Goal: Information Seeking & Learning: Learn about a topic

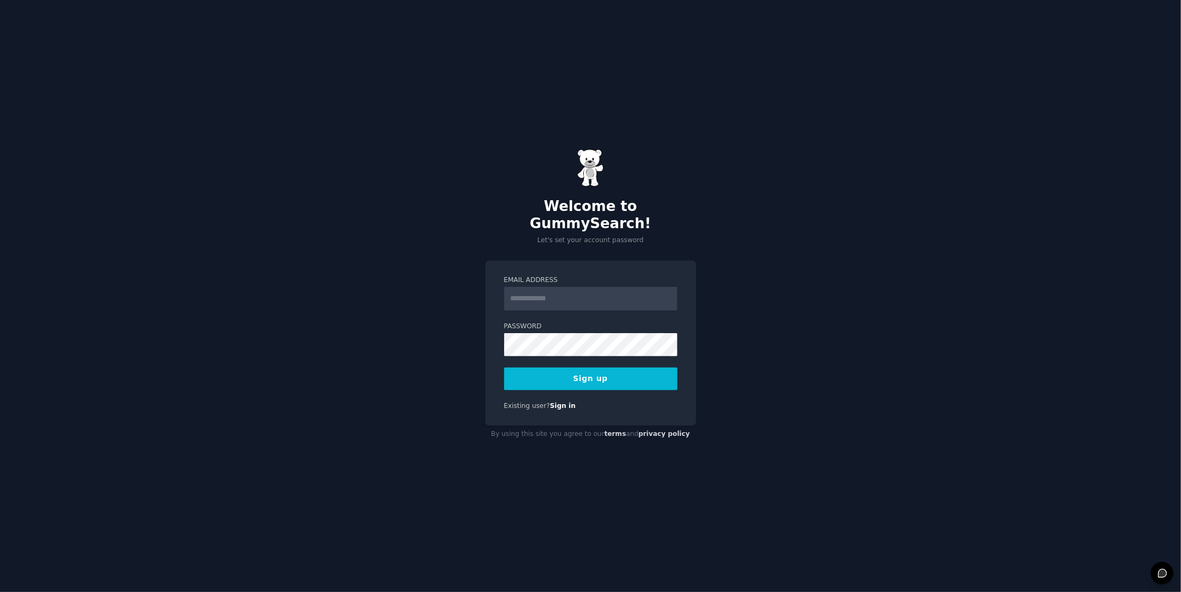
click at [521, 287] on input "Email Address" at bounding box center [590, 299] width 173 height 24
click at [613, 373] on button "Sign up" at bounding box center [590, 379] width 173 height 23
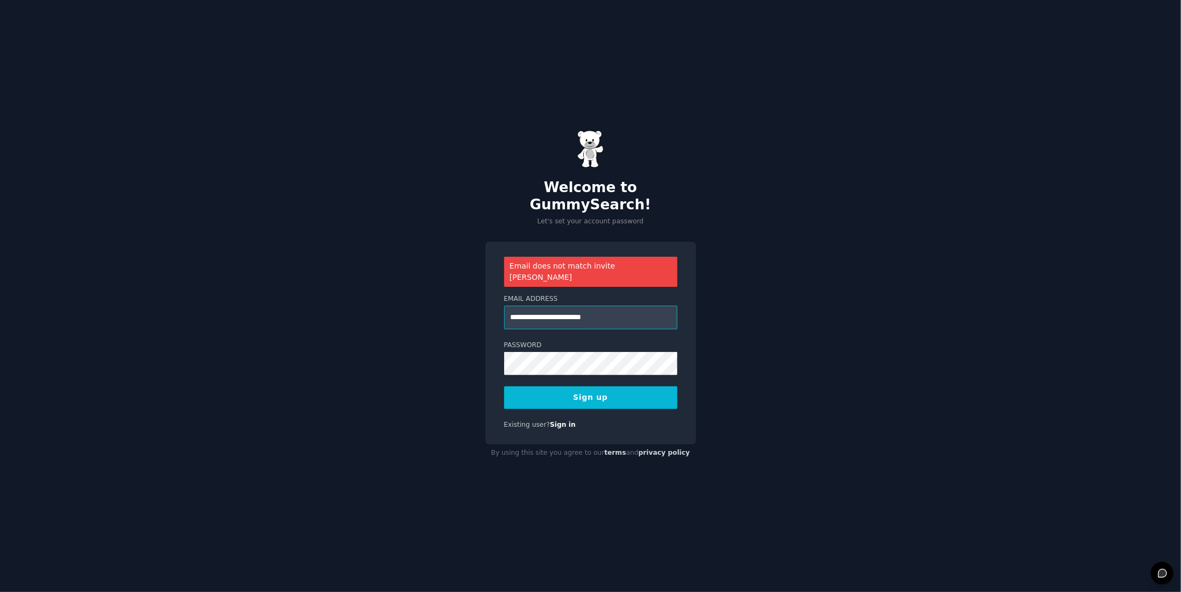
click at [527, 306] on input "**********" at bounding box center [590, 318] width 173 height 24
type input "**********"
click at [576, 391] on button "Sign up" at bounding box center [590, 397] width 173 height 23
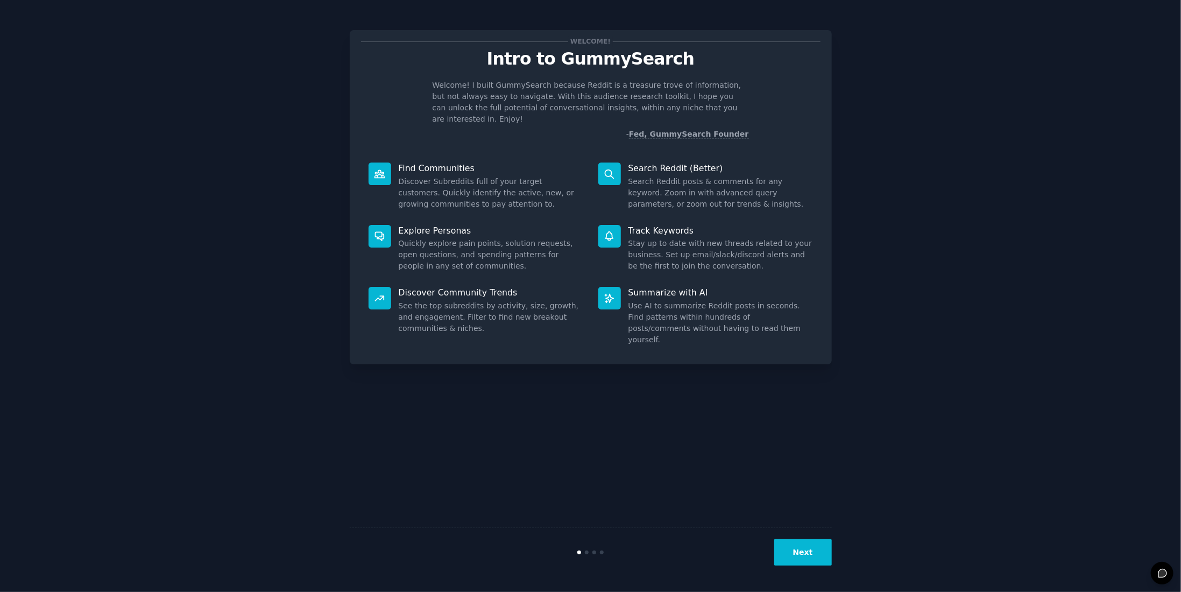
click at [381, 168] on icon at bounding box center [379, 173] width 11 height 11
click at [819, 548] on button "Next" at bounding box center [803, 552] width 58 height 26
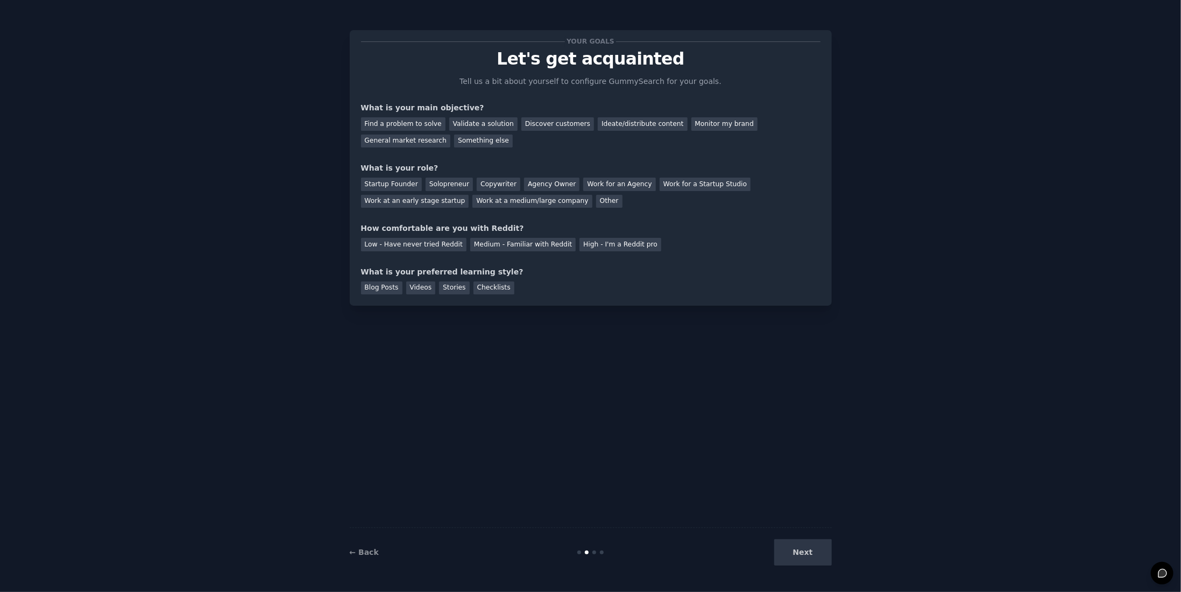
click at [819, 548] on div "Next" at bounding box center [751, 552] width 161 height 26
click at [814, 549] on div "Next" at bounding box center [751, 552] width 161 height 26
click at [357, 548] on link "← Back" at bounding box center [364, 552] width 29 height 9
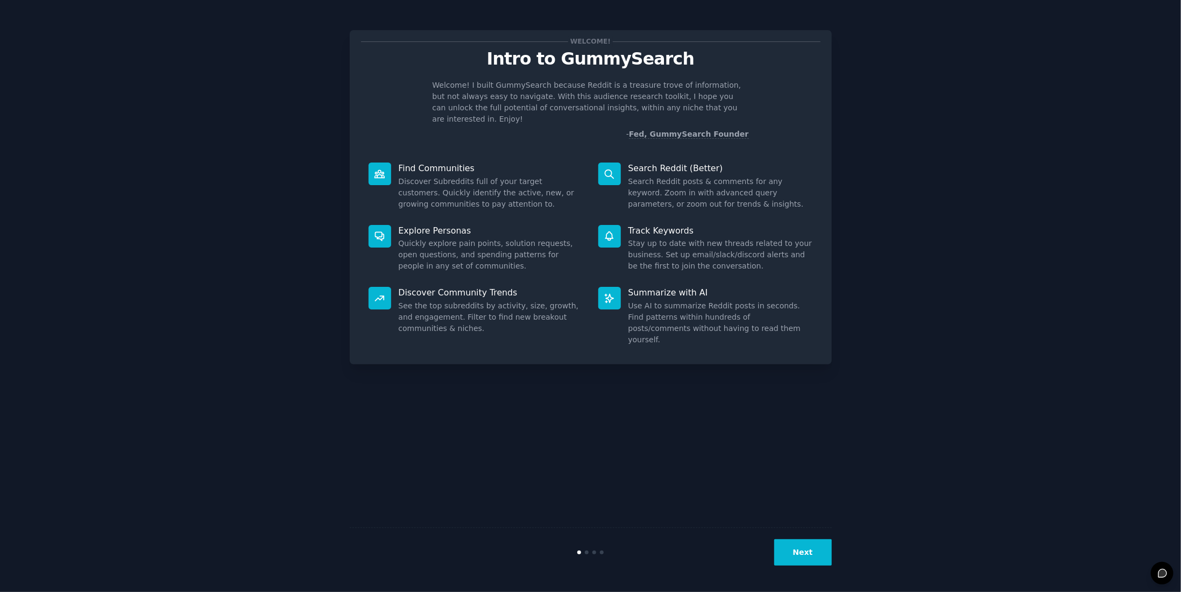
click at [795, 544] on button "Next" at bounding box center [803, 552] width 58 height 26
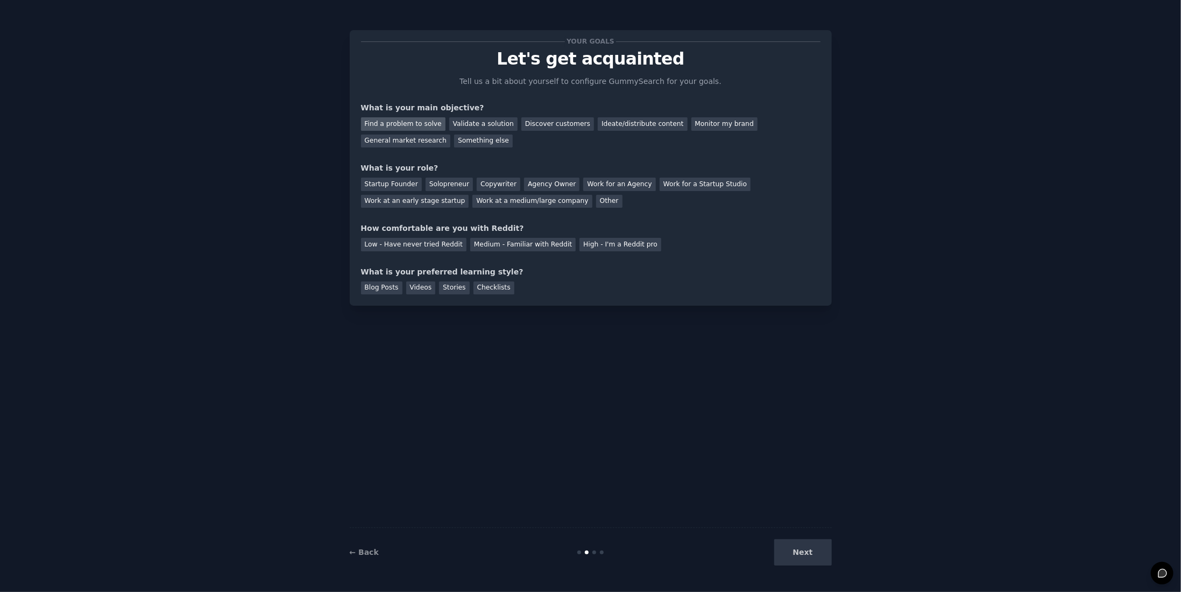
click at [411, 122] on div "Find a problem to solve" at bounding box center [403, 123] width 84 height 13
click at [442, 188] on div "Solopreneur" at bounding box center [449, 184] width 47 height 13
click at [470, 245] on div "Medium - Familiar with Reddit" at bounding box center [522, 244] width 105 height 13
click at [380, 285] on div "Blog Posts" at bounding box center [381, 287] width 41 height 13
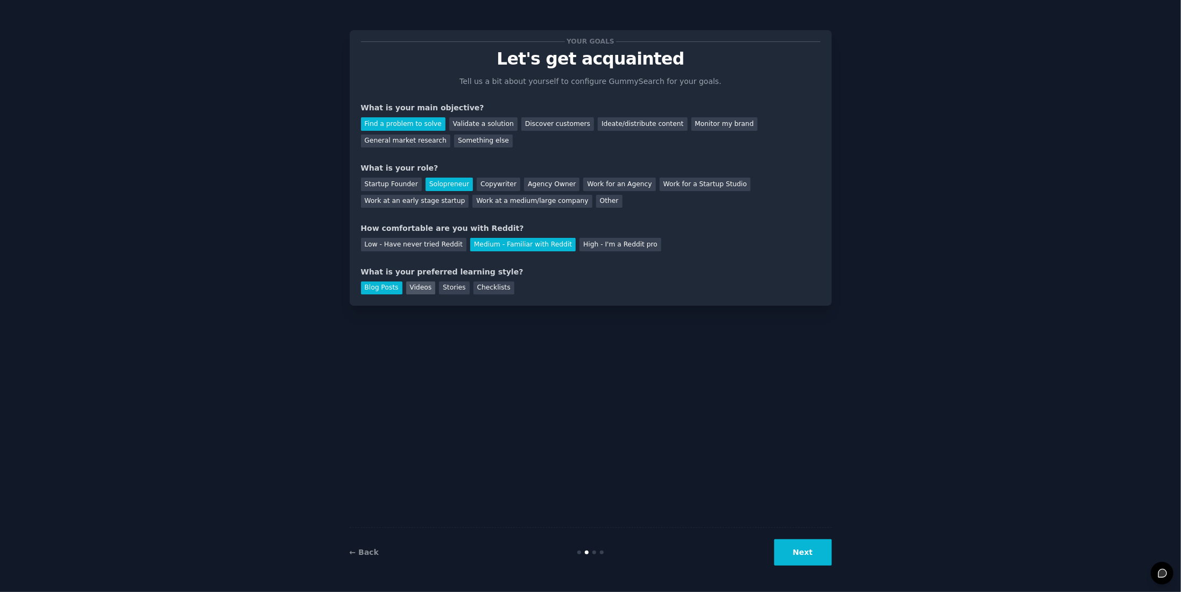
drag, startPoint x: 415, startPoint y: 288, endPoint x: 421, endPoint y: 288, distance: 6.5
click at [416, 288] on div "Videos" at bounding box center [421, 287] width 30 height 13
click at [806, 553] on button "Next" at bounding box center [803, 552] width 58 height 26
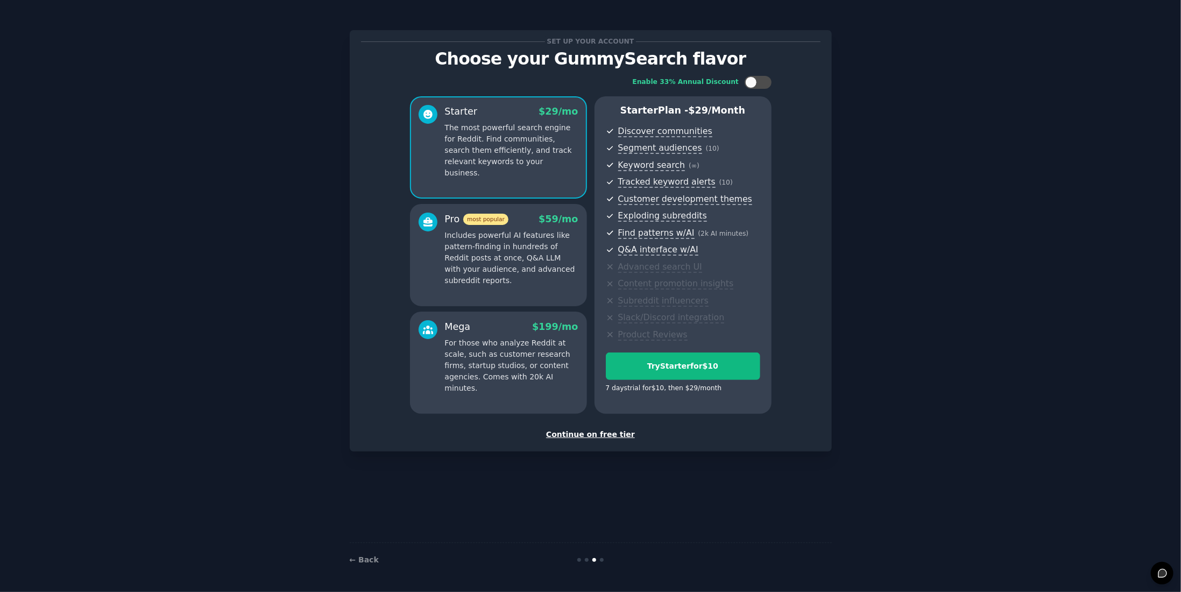
click at [611, 432] on div "Continue on free tier" at bounding box center [591, 434] width 460 height 11
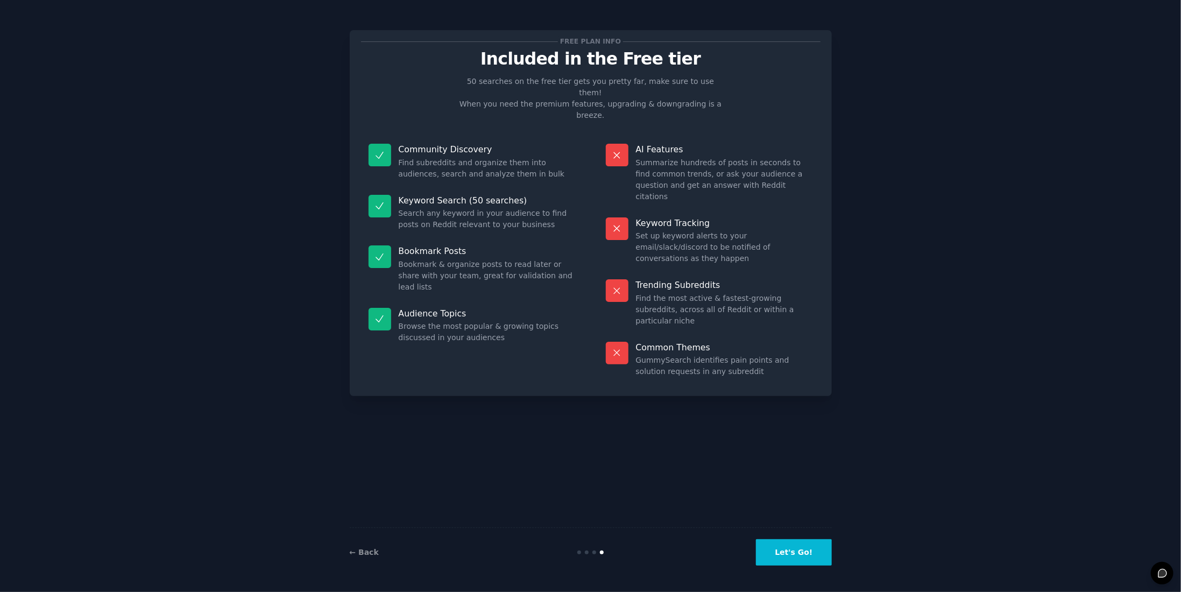
click at [781, 552] on button "Let's Go!" at bounding box center [793, 552] width 75 height 26
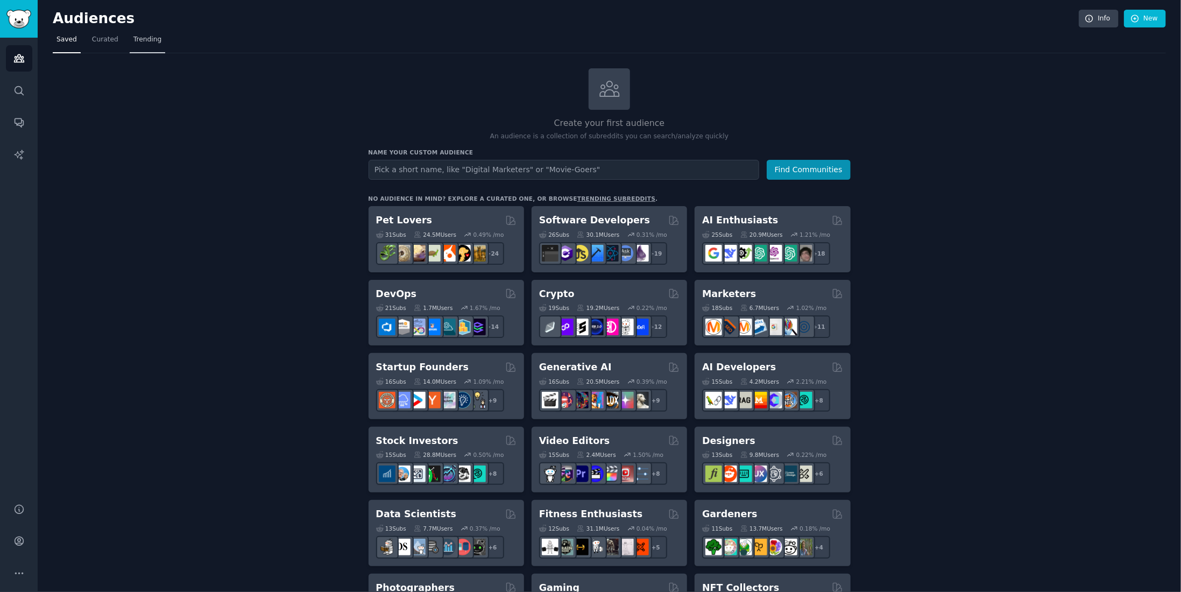
click at [147, 40] on span "Trending" at bounding box center [147, 40] width 28 height 10
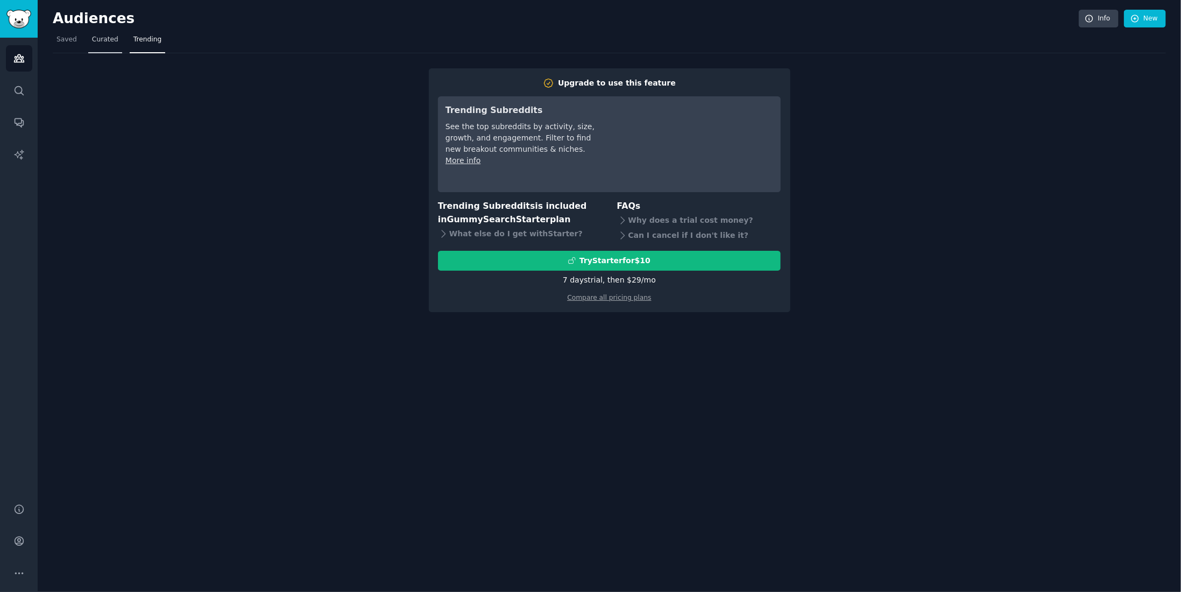
click at [96, 40] on span "Curated" at bounding box center [105, 40] width 26 height 10
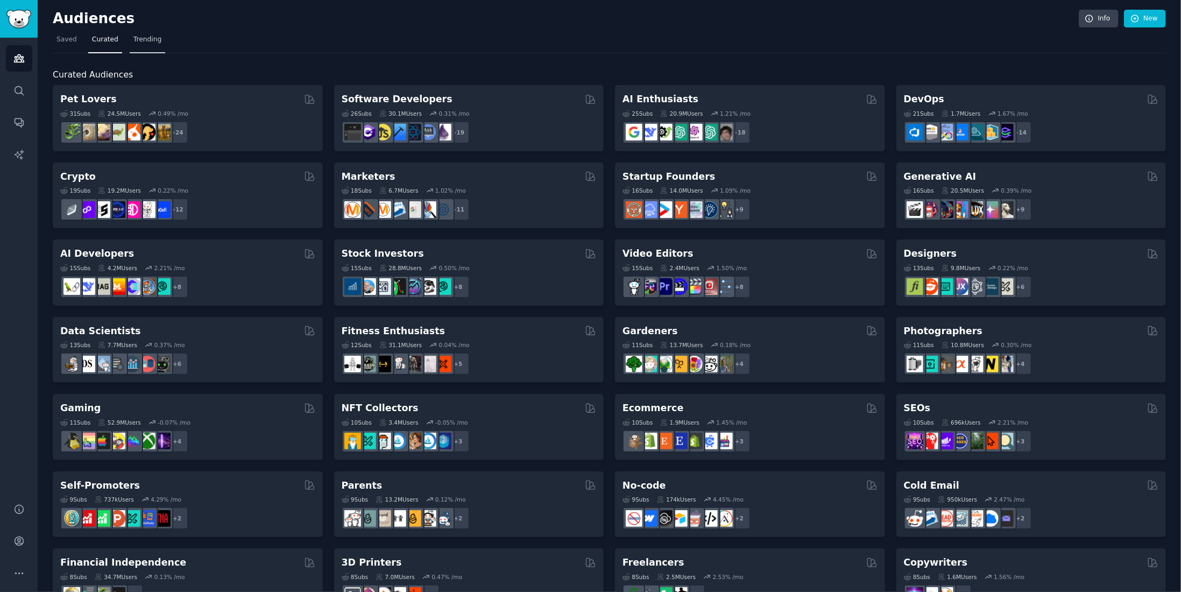
click at [149, 40] on span "Trending" at bounding box center [147, 40] width 28 height 10
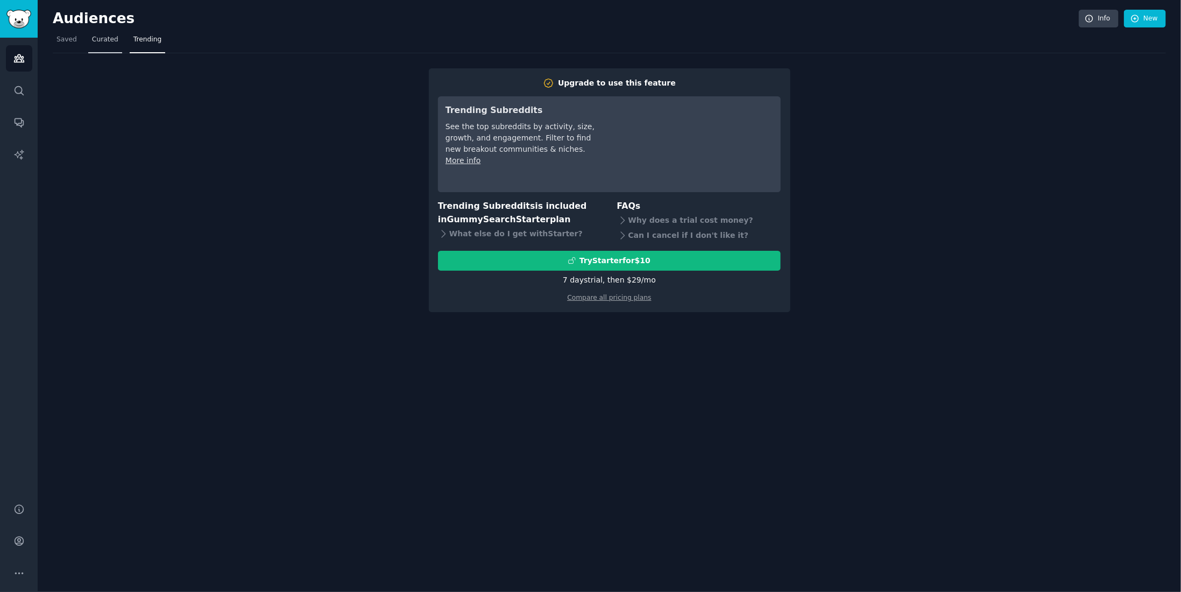
click at [99, 37] on span "Curated" at bounding box center [105, 40] width 26 height 10
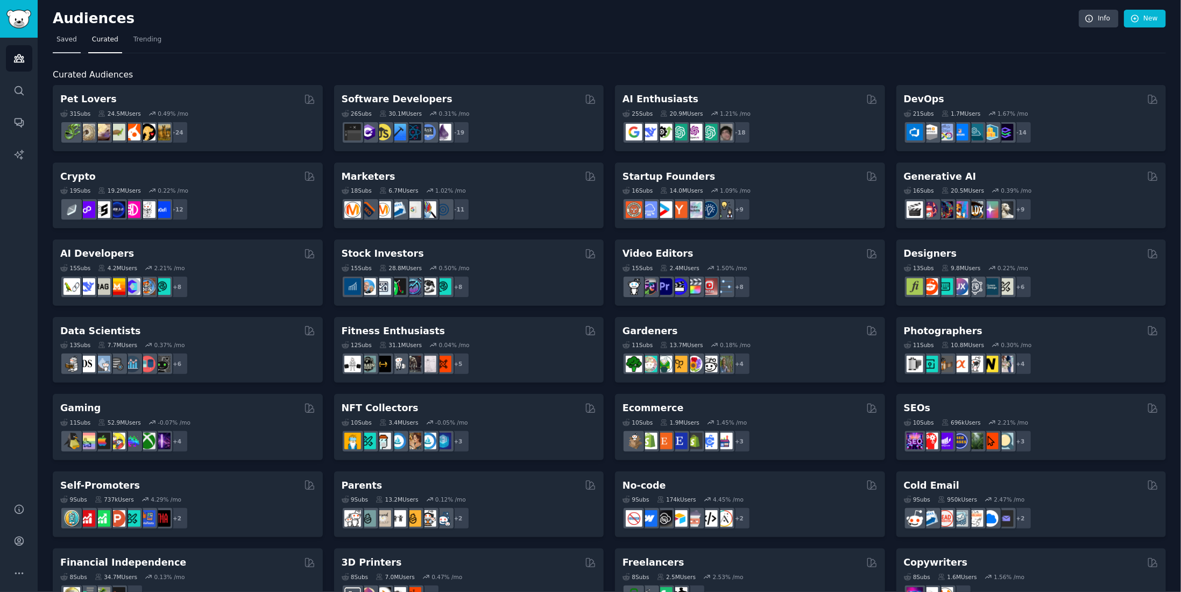
click at [72, 40] on span "Saved" at bounding box center [67, 40] width 20 height 10
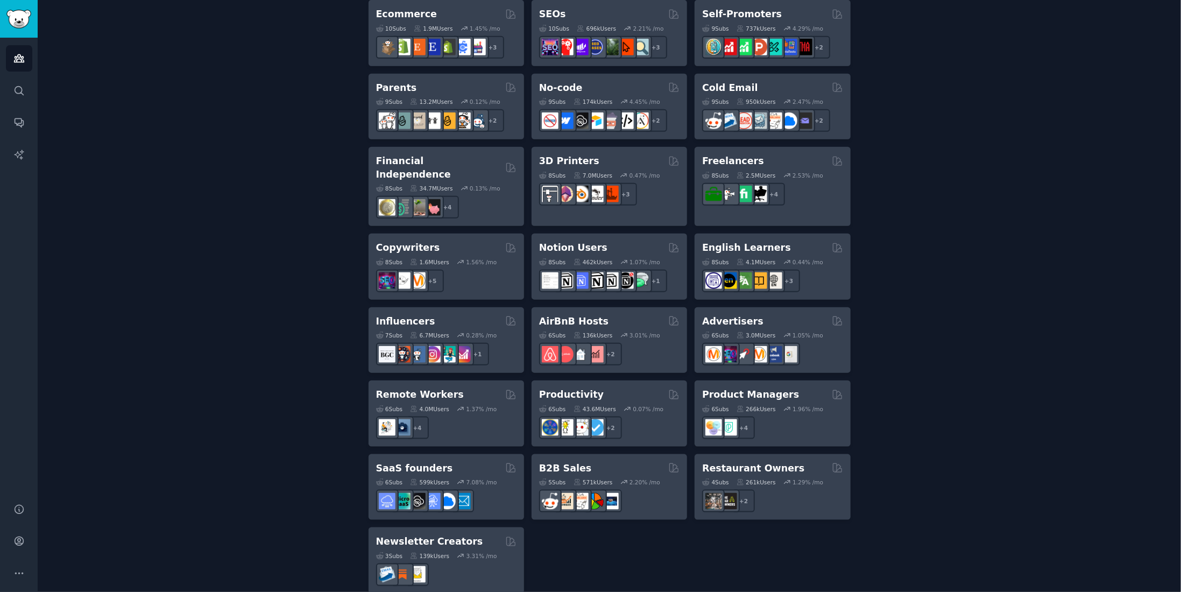
scroll to position [648, 0]
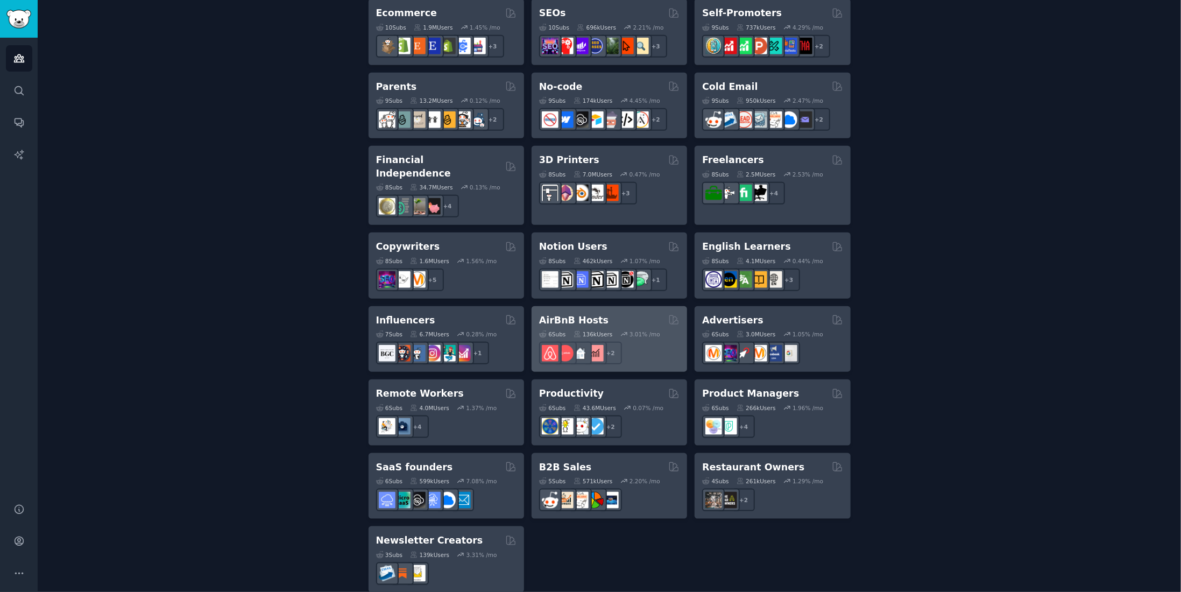
click at [579, 314] on h2 "AirBnB Hosts" at bounding box center [573, 320] width 69 height 13
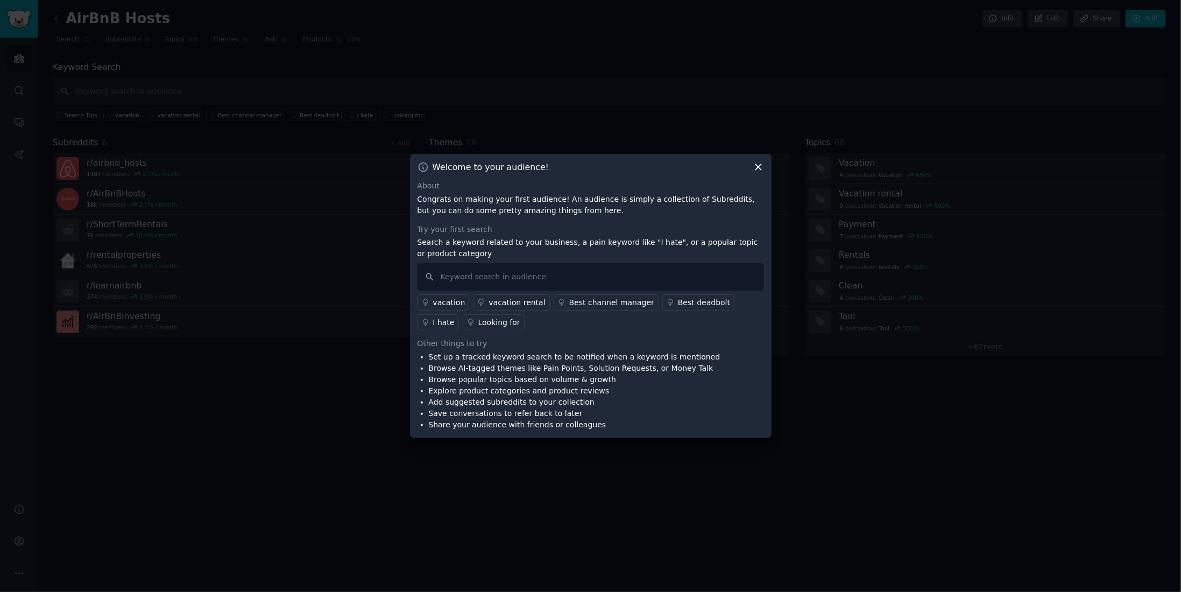
click at [754, 167] on icon at bounding box center [758, 166] width 11 height 11
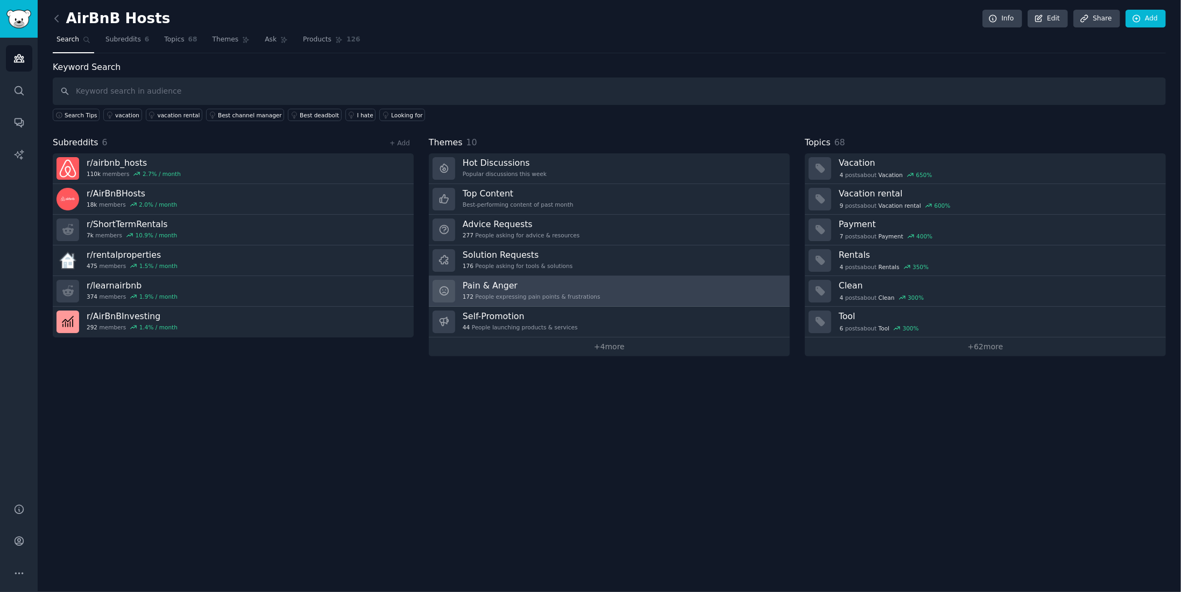
click at [560, 289] on div "Pain & Anger 172 People expressing pain points & frustrations" at bounding box center [532, 291] width 138 height 23
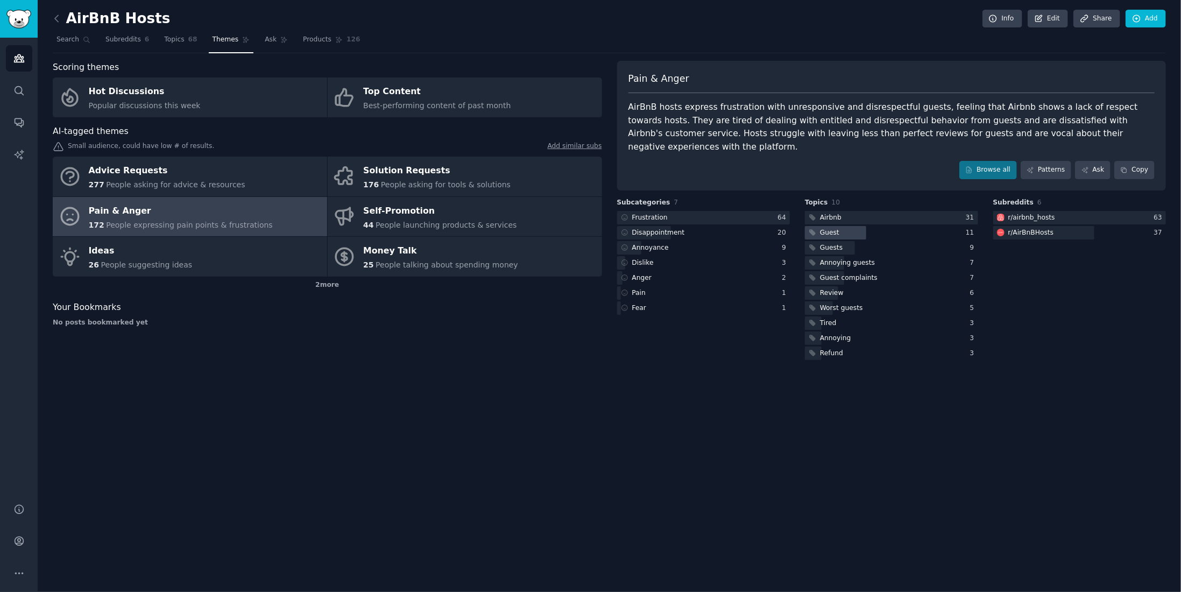
click at [850, 226] on div at bounding box center [835, 232] width 61 height 13
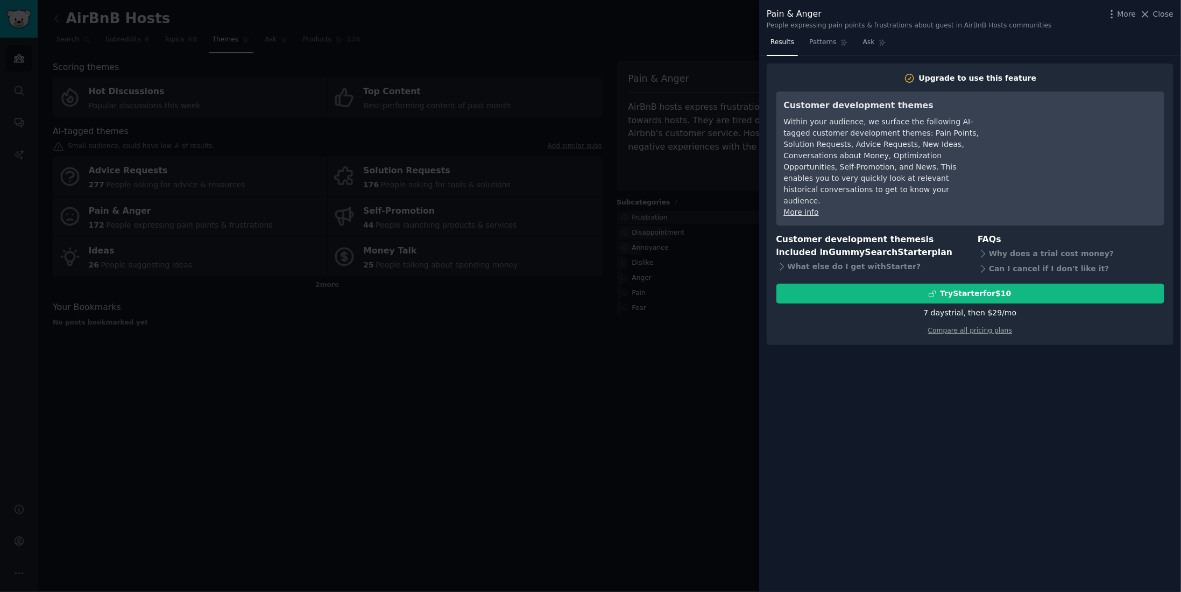
click at [680, 283] on div at bounding box center [590, 296] width 1181 height 592
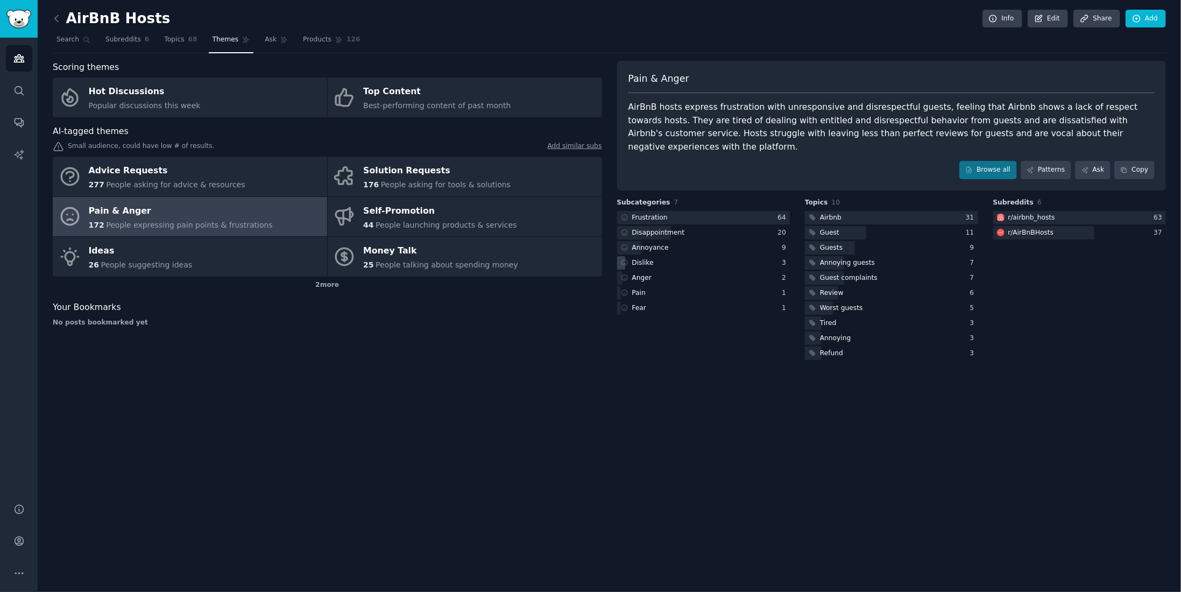
click at [647, 258] on div "Dislike" at bounding box center [643, 263] width 22 height 10
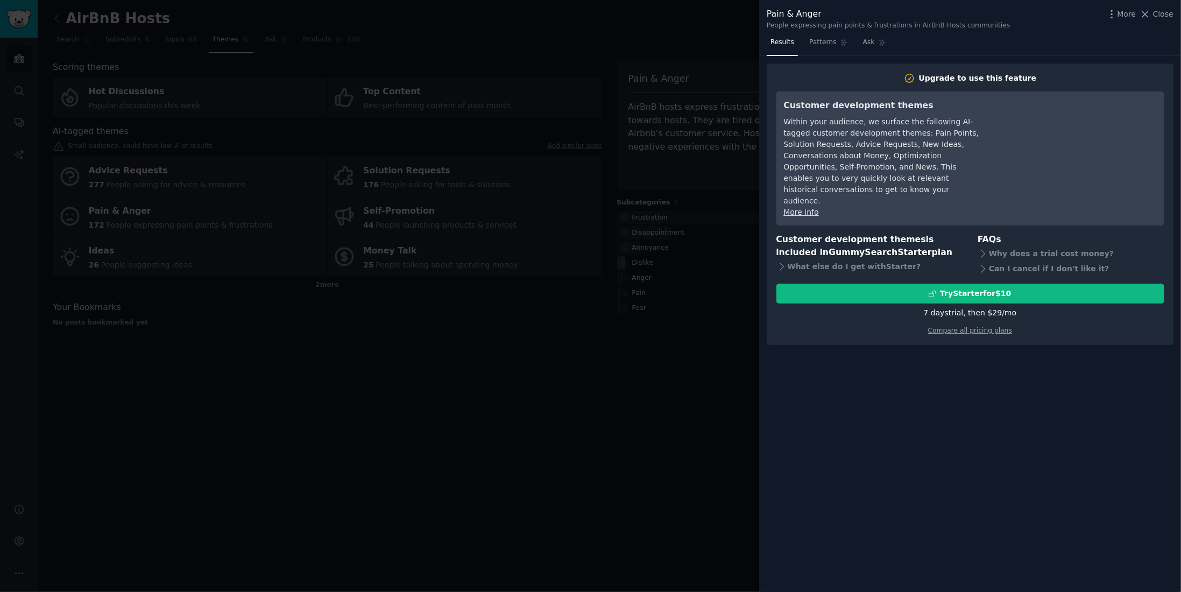
click at [647, 250] on div at bounding box center [590, 296] width 1181 height 592
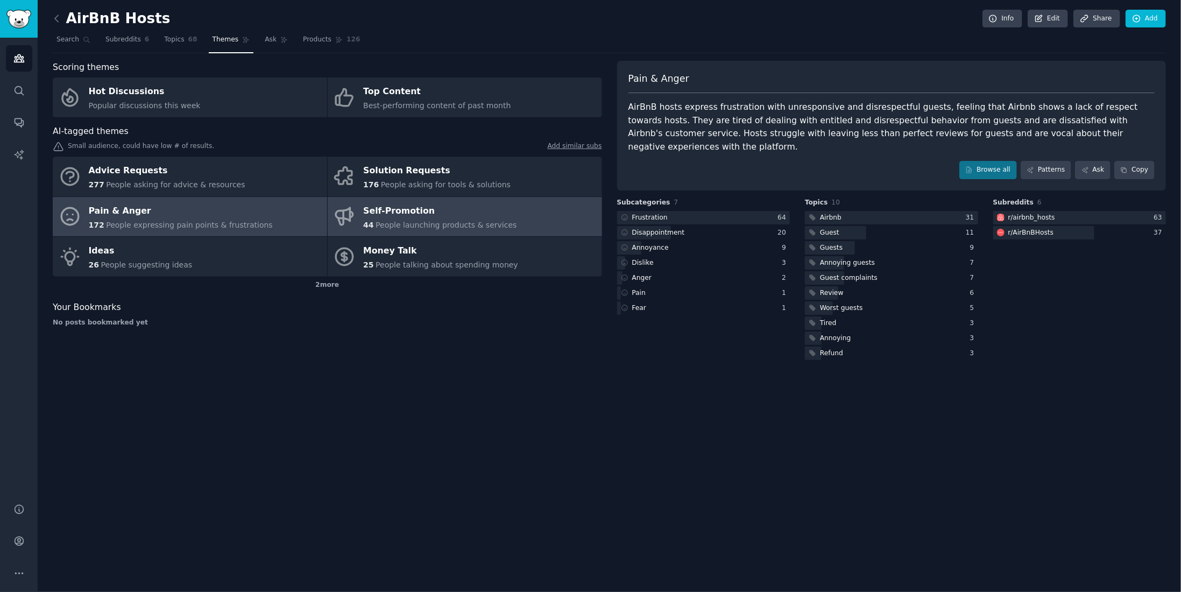
click at [477, 221] on span "People launching products & services" at bounding box center [446, 225] width 141 height 9
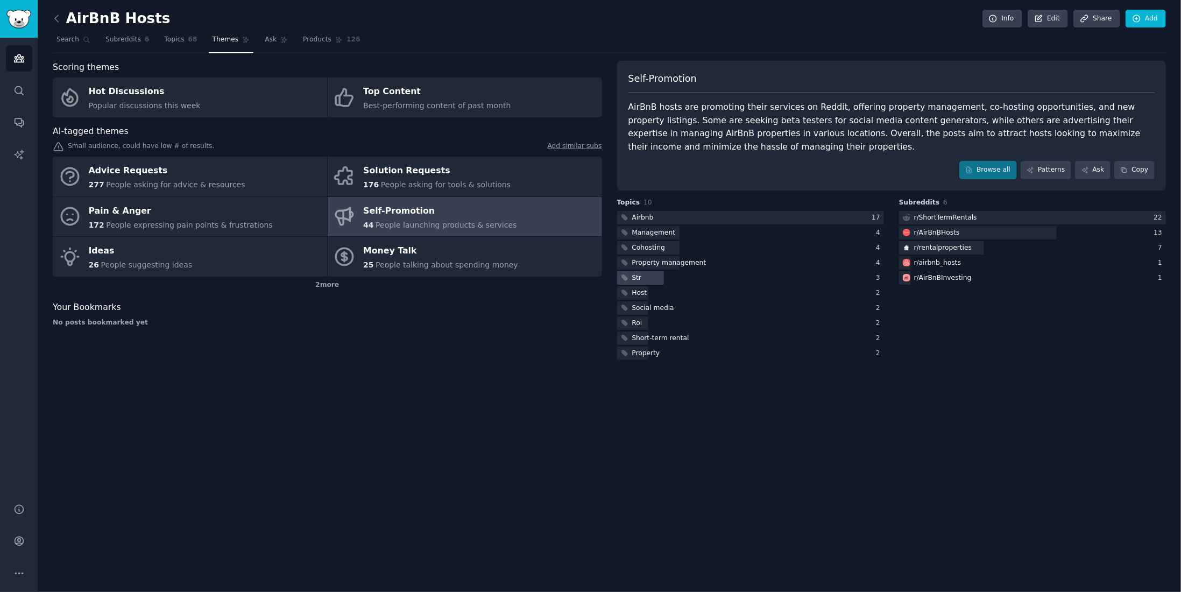
click at [642, 276] on div "Str" at bounding box center [750, 277] width 267 height 13
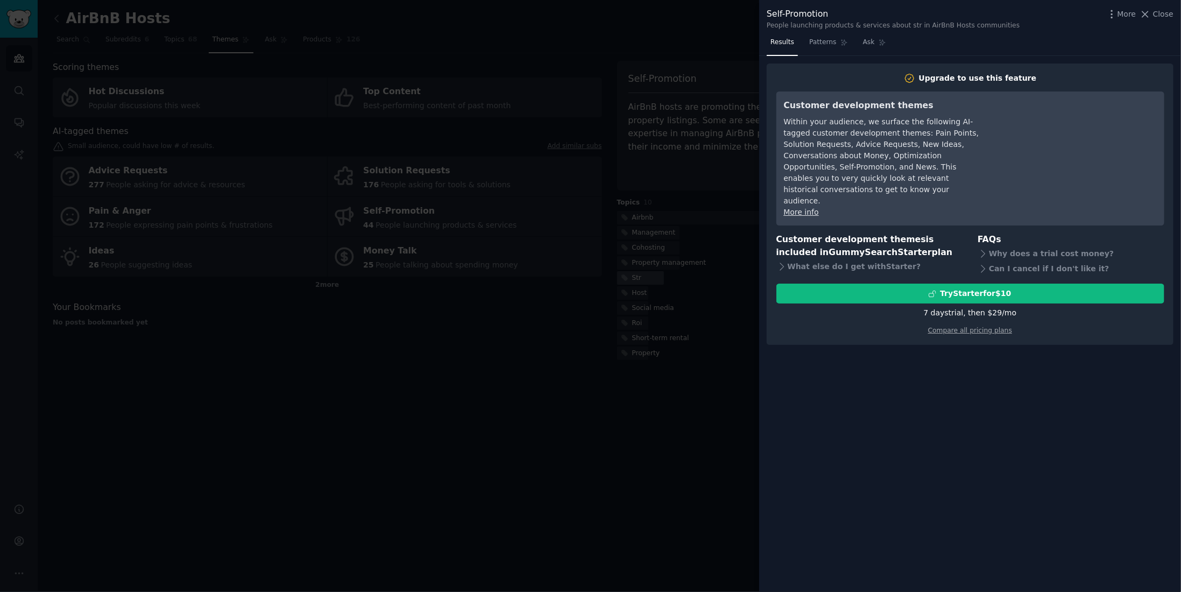
click at [642, 276] on div at bounding box center [590, 296] width 1181 height 592
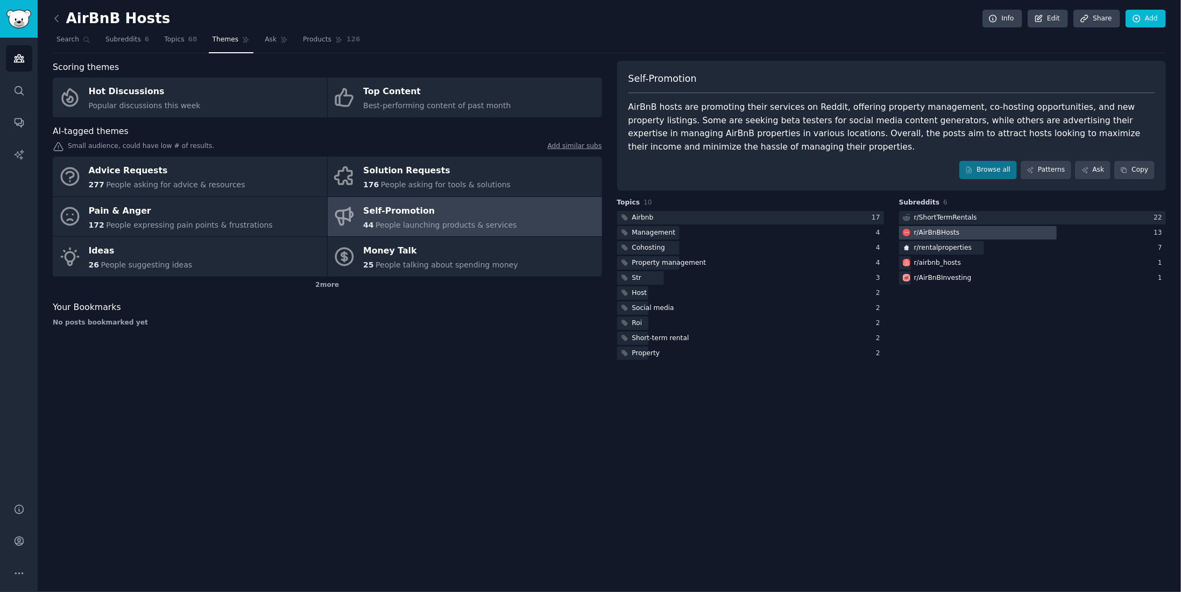
click at [924, 235] on div "r/ AirBnBHosts" at bounding box center [937, 233] width 46 height 10
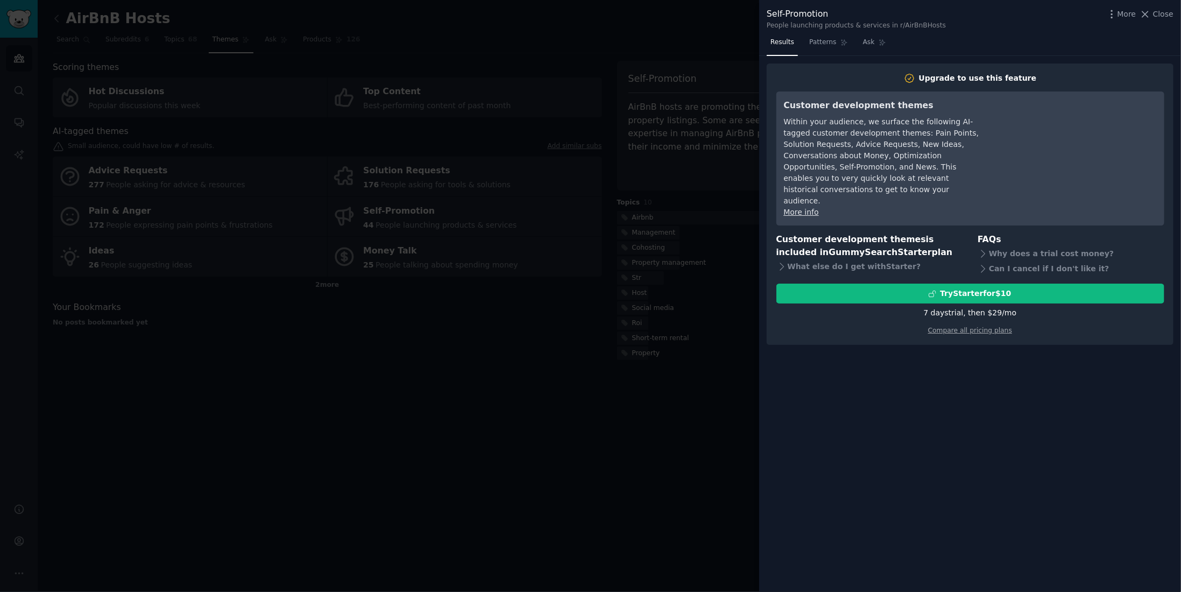
click at [713, 274] on div at bounding box center [590, 296] width 1181 height 592
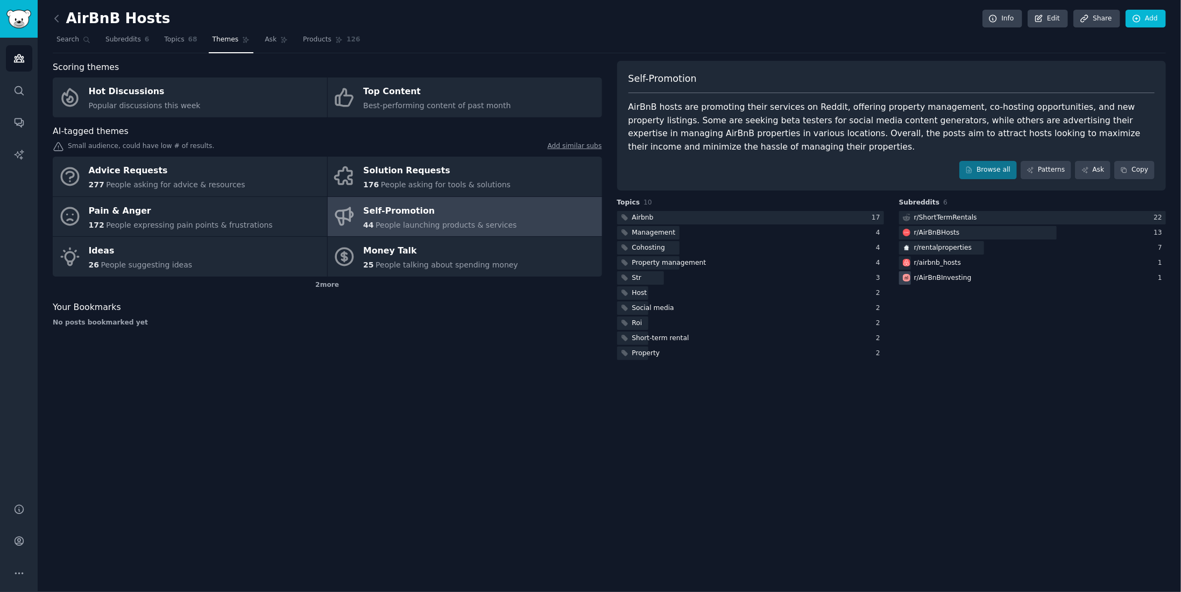
click at [924, 276] on div "r/ AirBnBInvesting" at bounding box center [943, 278] width 58 height 10
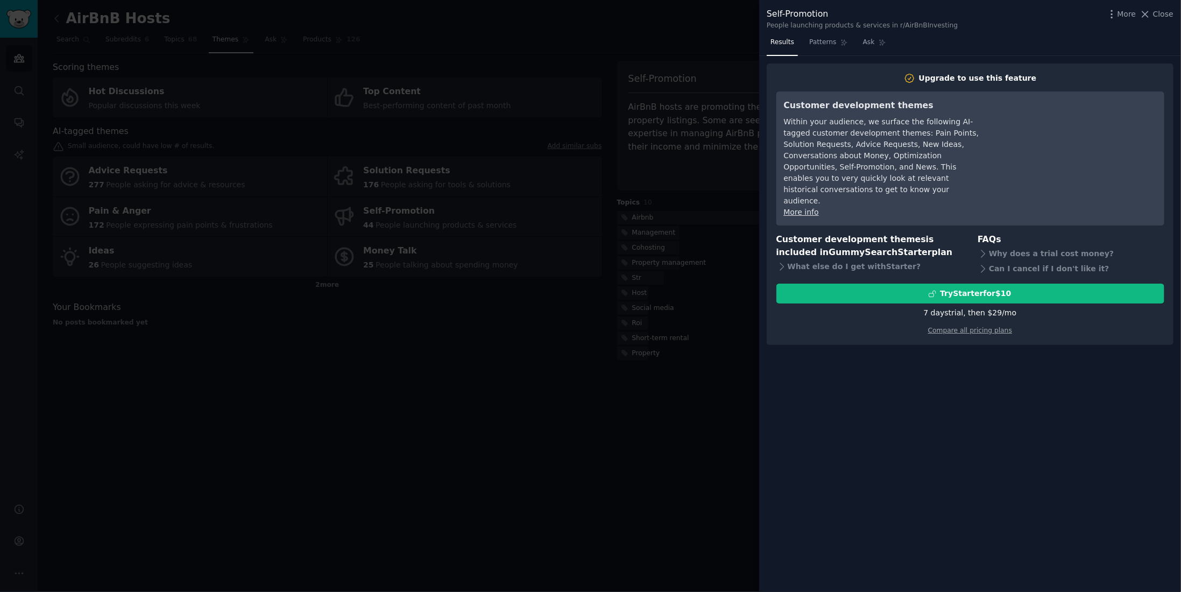
click at [732, 304] on div at bounding box center [590, 296] width 1181 height 592
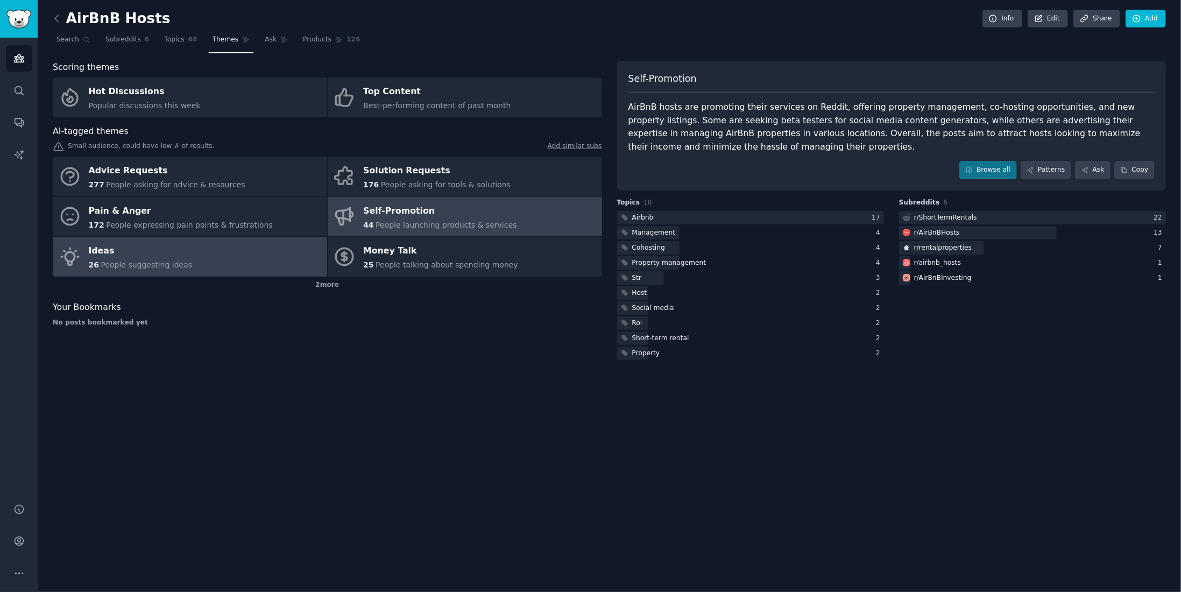
click at [278, 255] on link "Ideas 26 People suggesting ideas" at bounding box center [190, 257] width 274 height 40
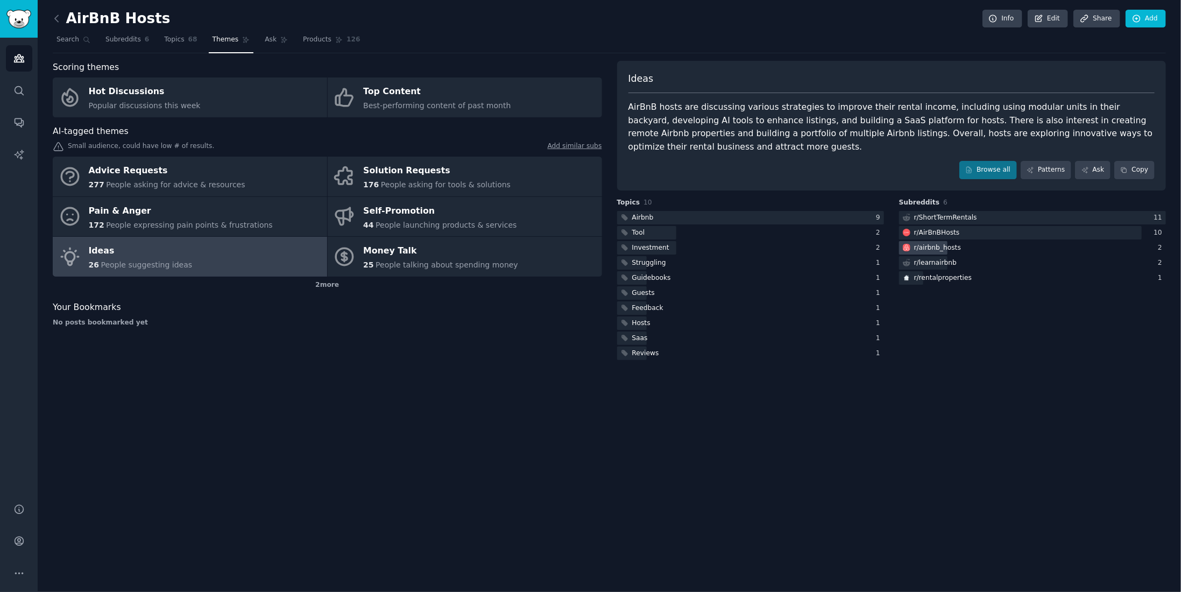
click at [942, 243] on div "r/ airbnb_hosts" at bounding box center [937, 248] width 47 height 10
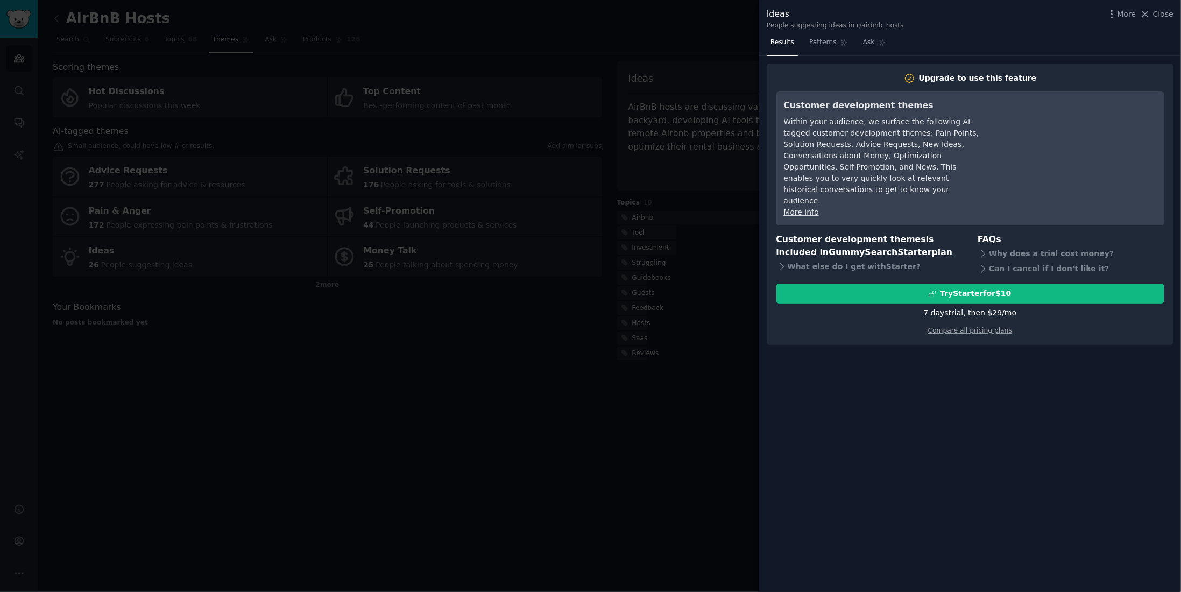
click at [660, 327] on div at bounding box center [590, 296] width 1181 height 592
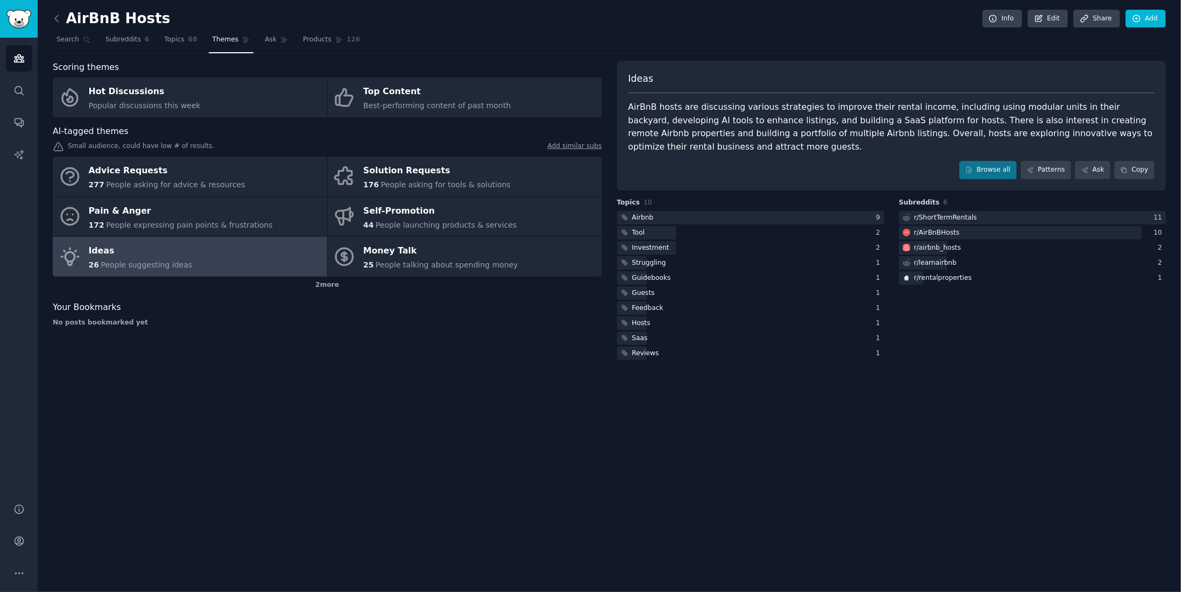
click at [664, 240] on div "Airbnb 9 Tool 2 Investment 2 Struggling 1 Guidebooks 1 Guests 1 Feedback 1 Host…" at bounding box center [750, 285] width 267 height 149
click at [664, 243] on div "Investment" at bounding box center [650, 248] width 37 height 10
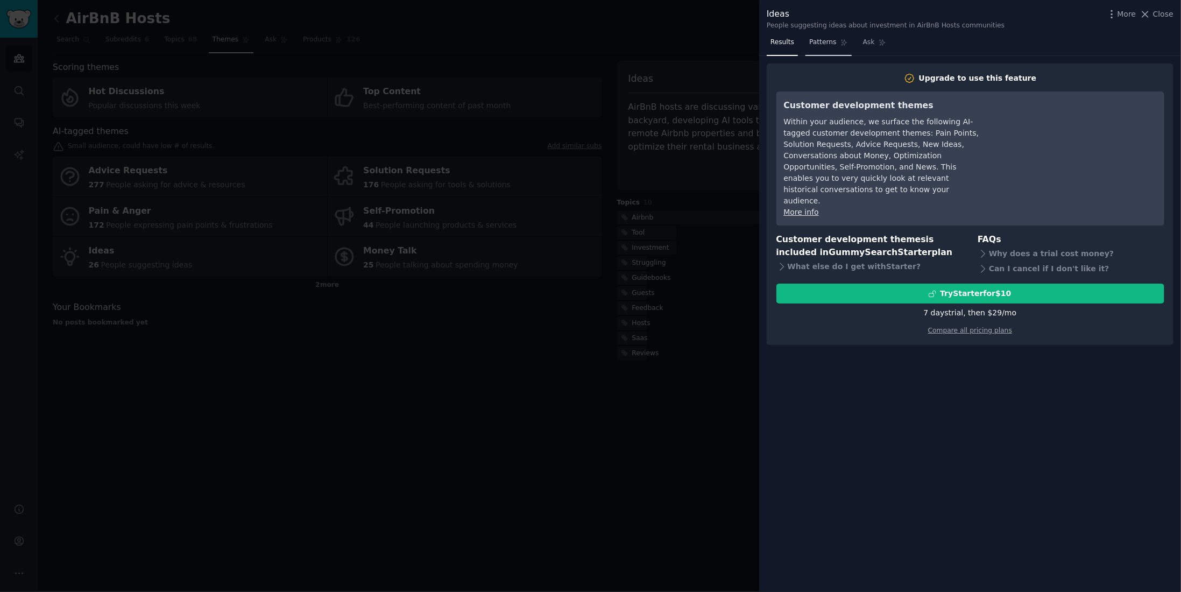
click at [821, 47] on link "Patterns" at bounding box center [829, 45] width 46 height 22
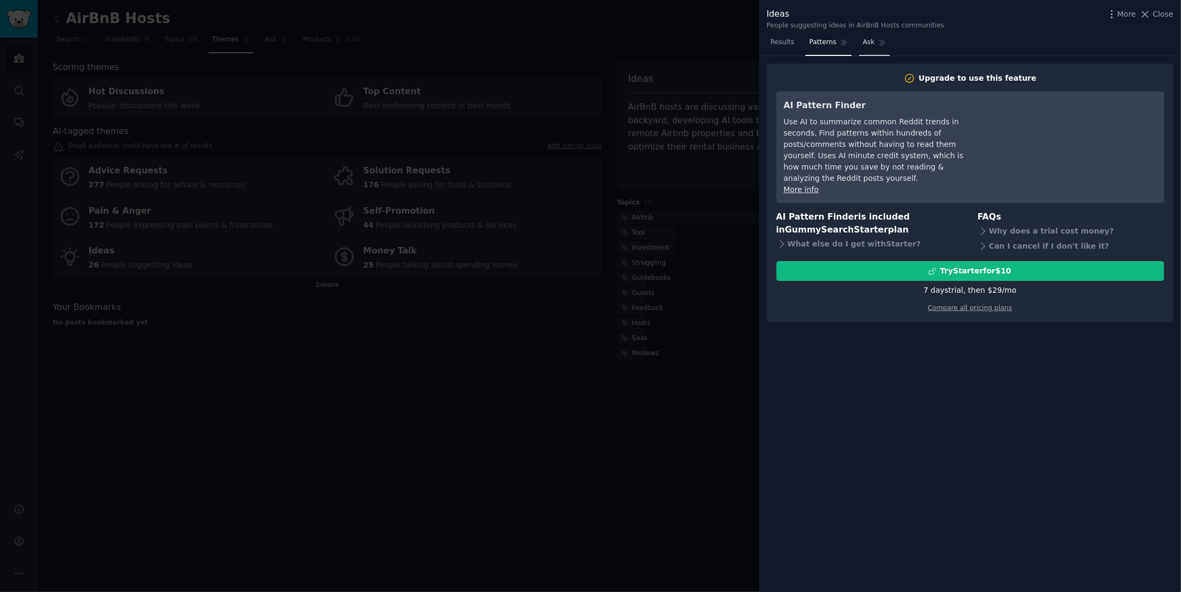
click at [867, 41] on span "Ask" at bounding box center [869, 43] width 12 height 10
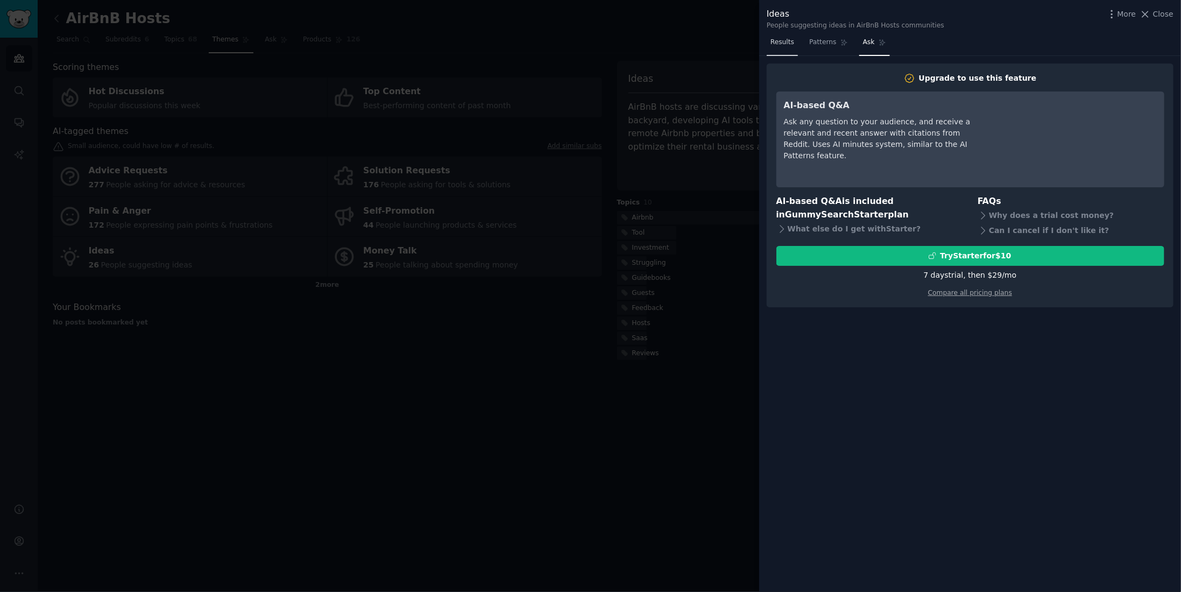
click at [784, 47] on span "Results" at bounding box center [783, 43] width 24 height 10
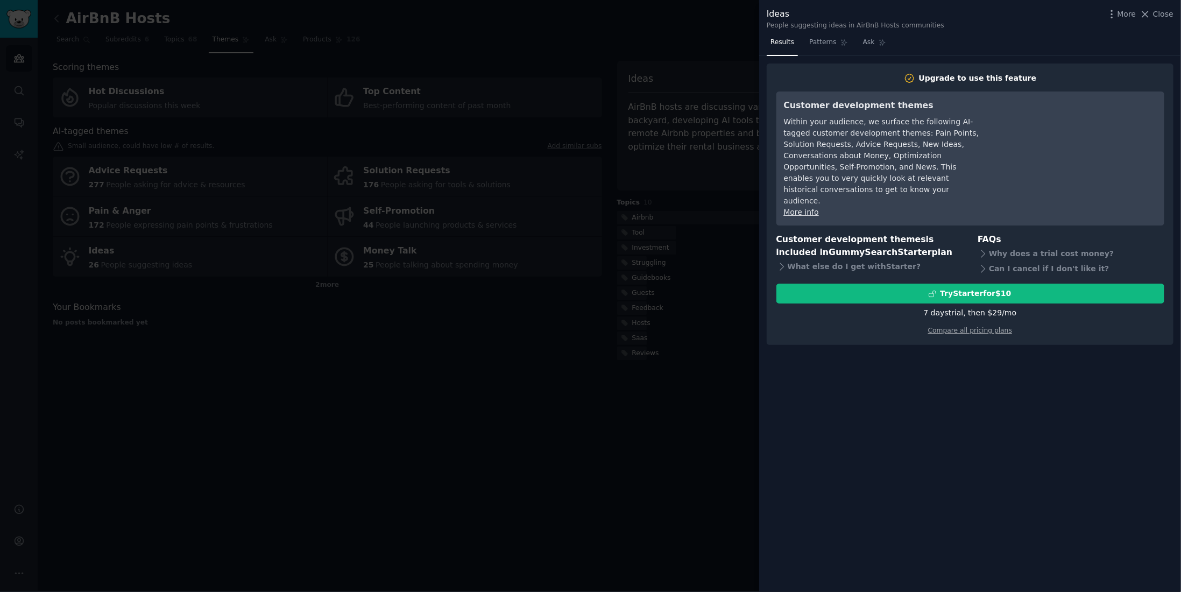
click at [1161, 20] on div "Ideas People suggesting ideas in AirBnB Hosts communities More Close" at bounding box center [970, 19] width 407 height 23
click at [1165, 13] on span "Close" at bounding box center [1163, 14] width 20 height 11
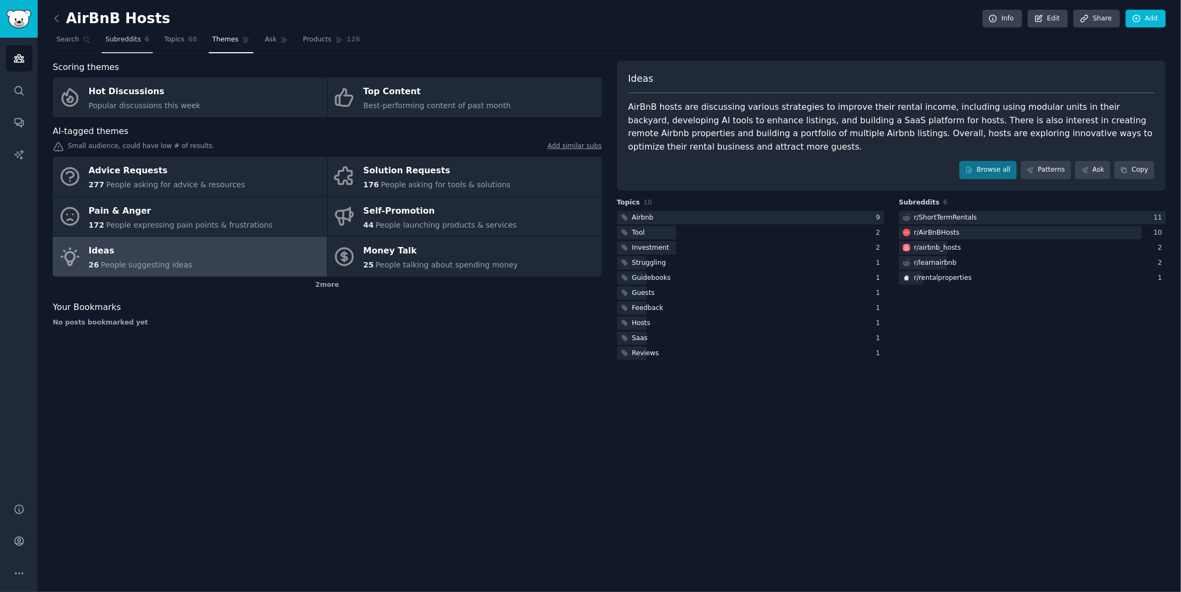
click at [121, 36] on span "Subreddits" at bounding box center [123, 40] width 36 height 10
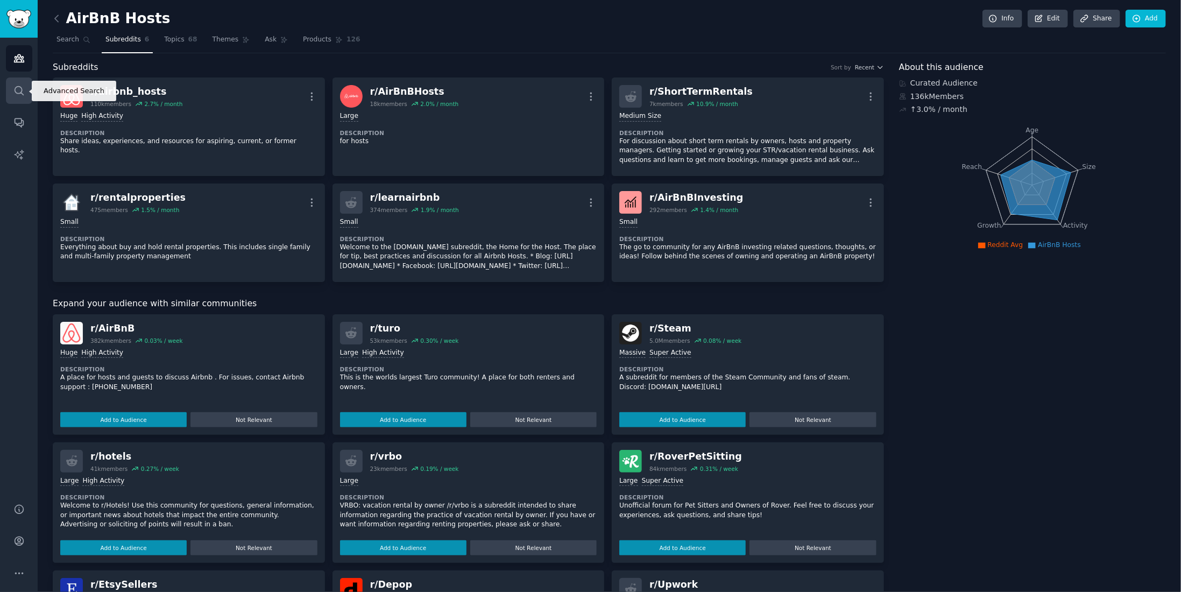
click at [12, 94] on link "Search" at bounding box center [19, 90] width 26 height 26
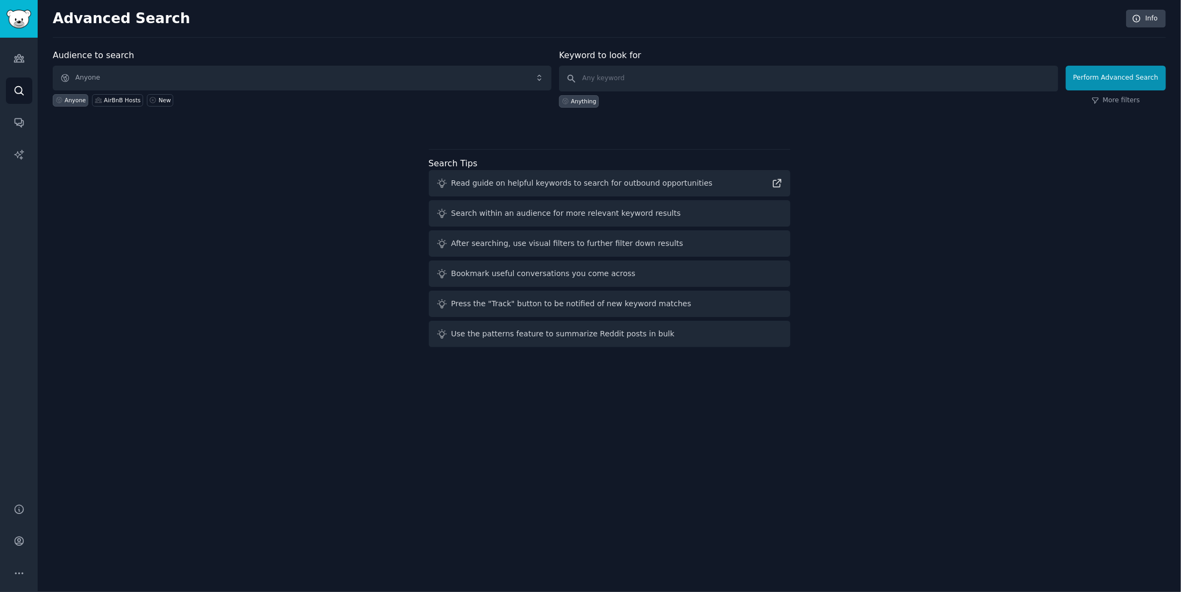
click at [469, 186] on div "Read guide on helpful keywords to search for outbound opportunities" at bounding box center [583, 183] width 262 height 11
click at [481, 181] on div "Read guide on helpful keywords to search for outbound opportunities" at bounding box center [583, 183] width 262 height 11
click at [777, 185] on icon at bounding box center [777, 184] width 8 height 8
click at [19, 60] on icon "Sidebar" at bounding box center [18, 58] width 11 height 11
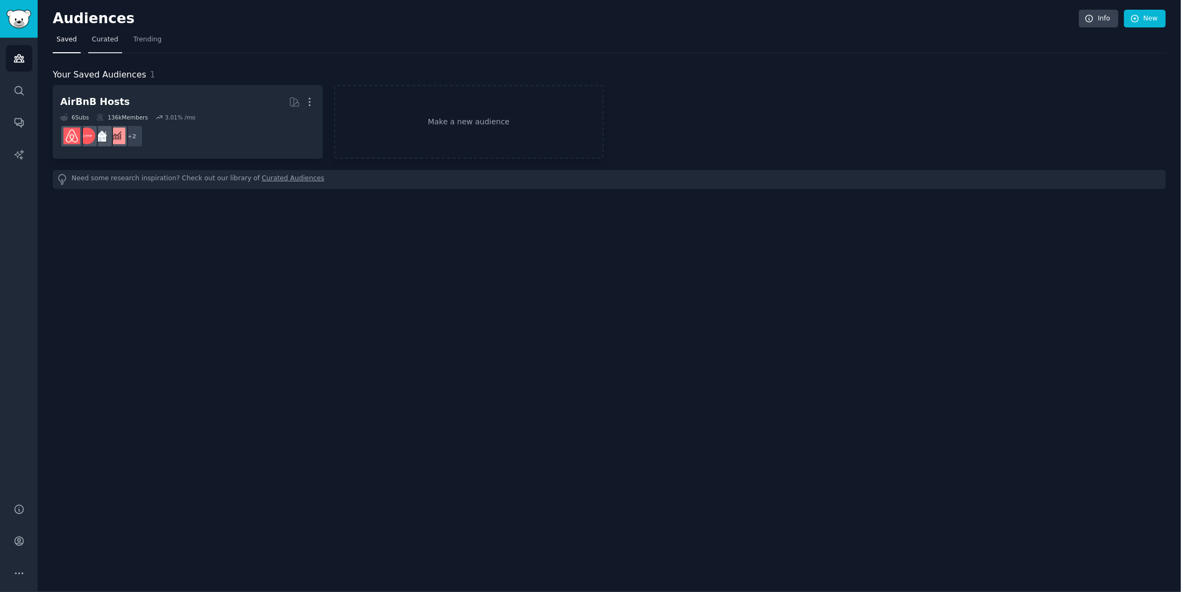
click at [102, 47] on link "Curated" at bounding box center [105, 42] width 34 height 22
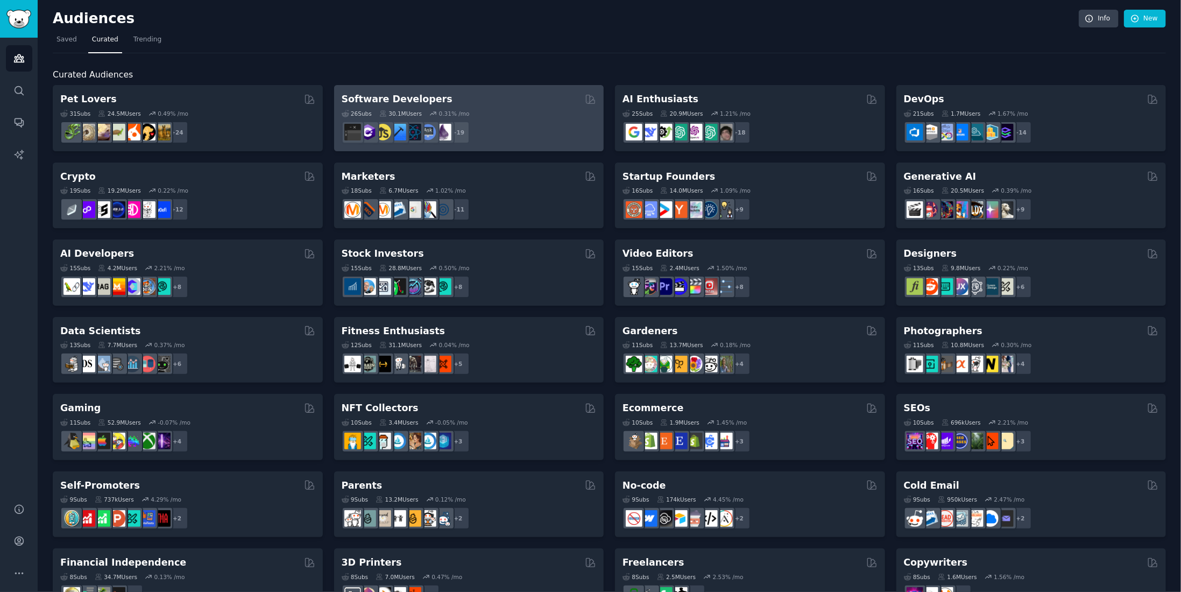
click at [366, 94] on h2 "Software Developers" at bounding box center [397, 99] width 111 height 13
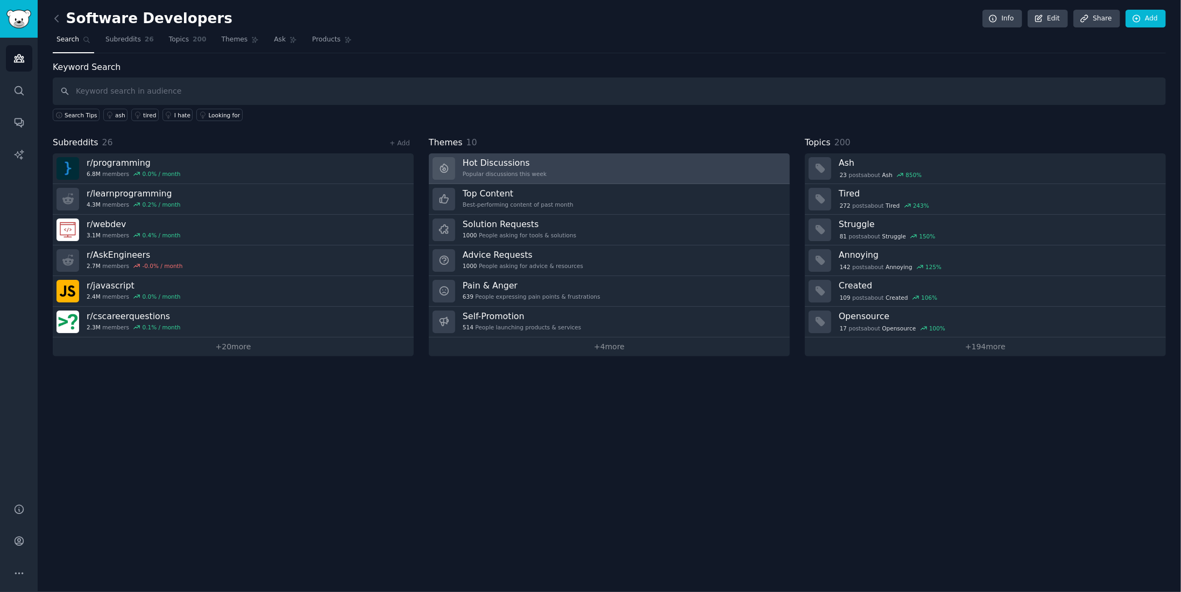
click at [502, 158] on h3 "Hot Discussions" at bounding box center [505, 162] width 84 height 11
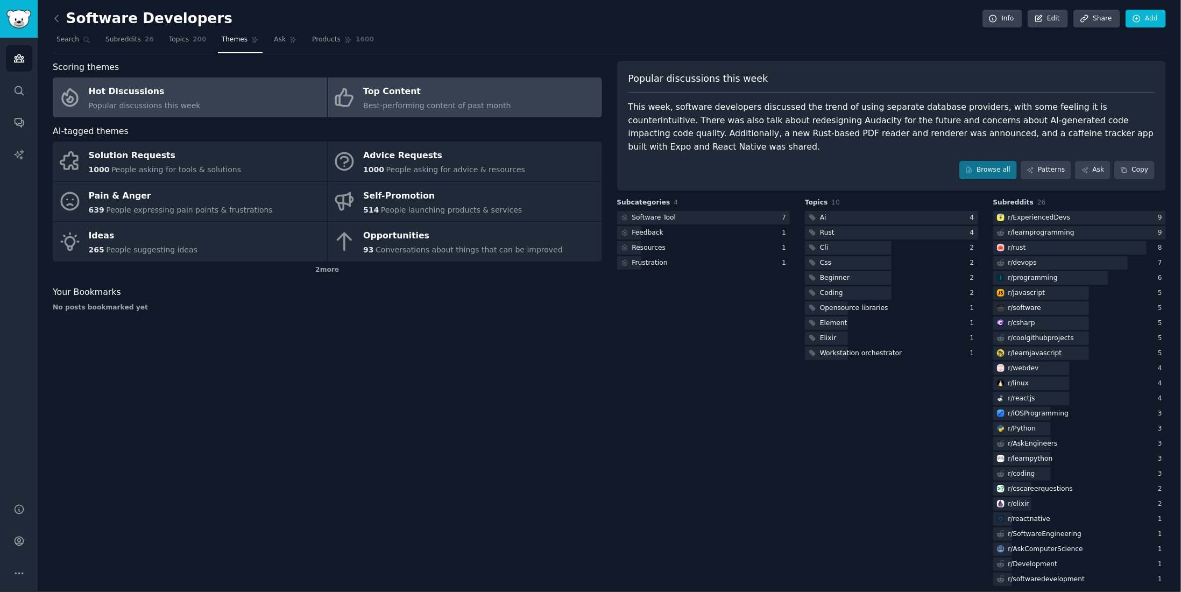
click at [398, 79] on link "Top Content Best-performing content of past month" at bounding box center [465, 97] width 274 height 40
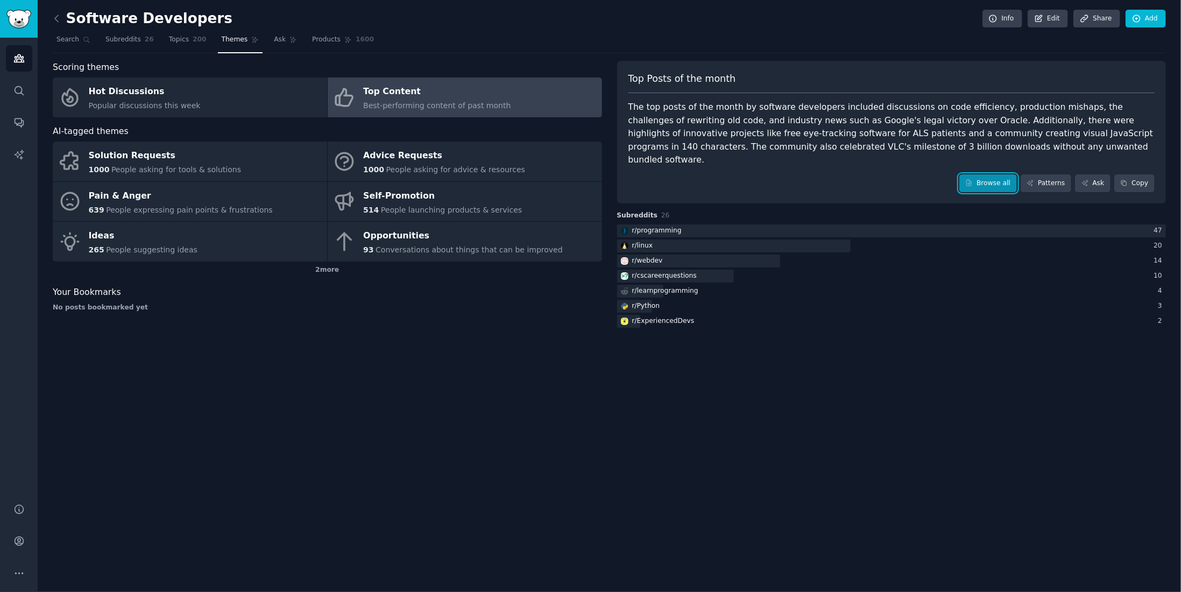
click at [988, 174] on link "Browse all" at bounding box center [989, 183] width 58 height 18
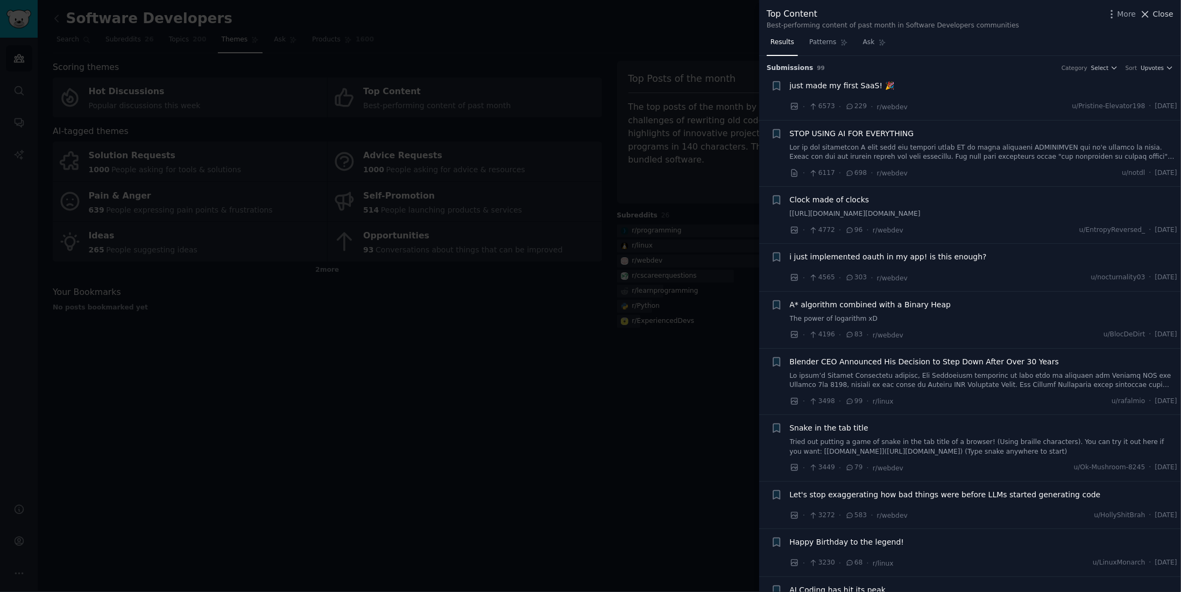
click at [1156, 12] on span "Close" at bounding box center [1163, 14] width 20 height 11
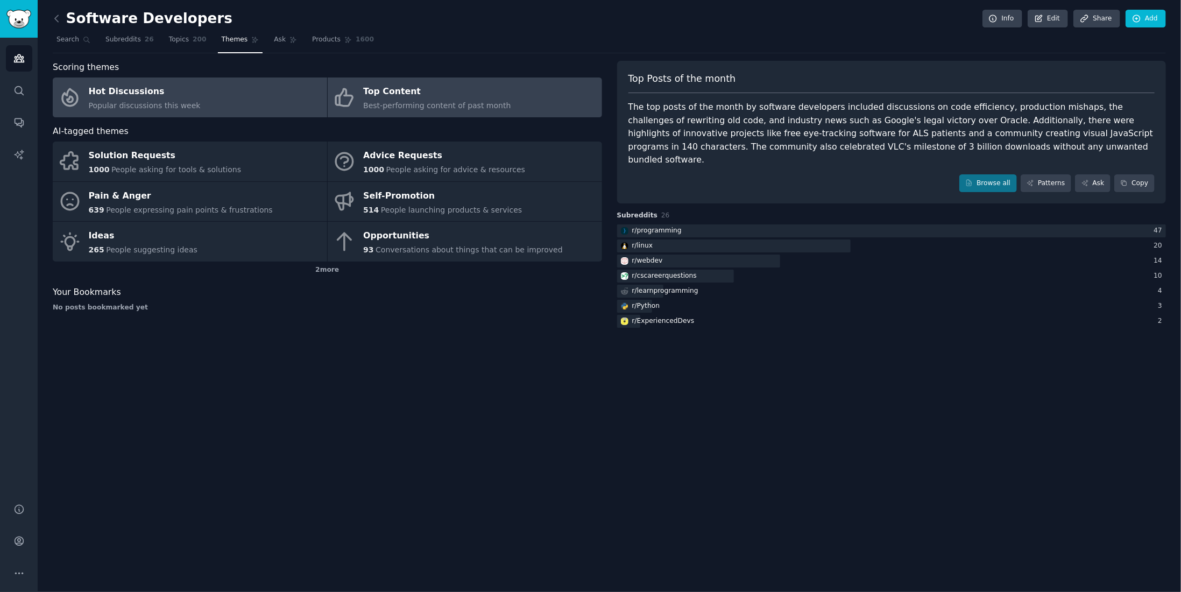
click at [211, 112] on link "Hot Discussions Popular discussions this week" at bounding box center [190, 97] width 274 height 40
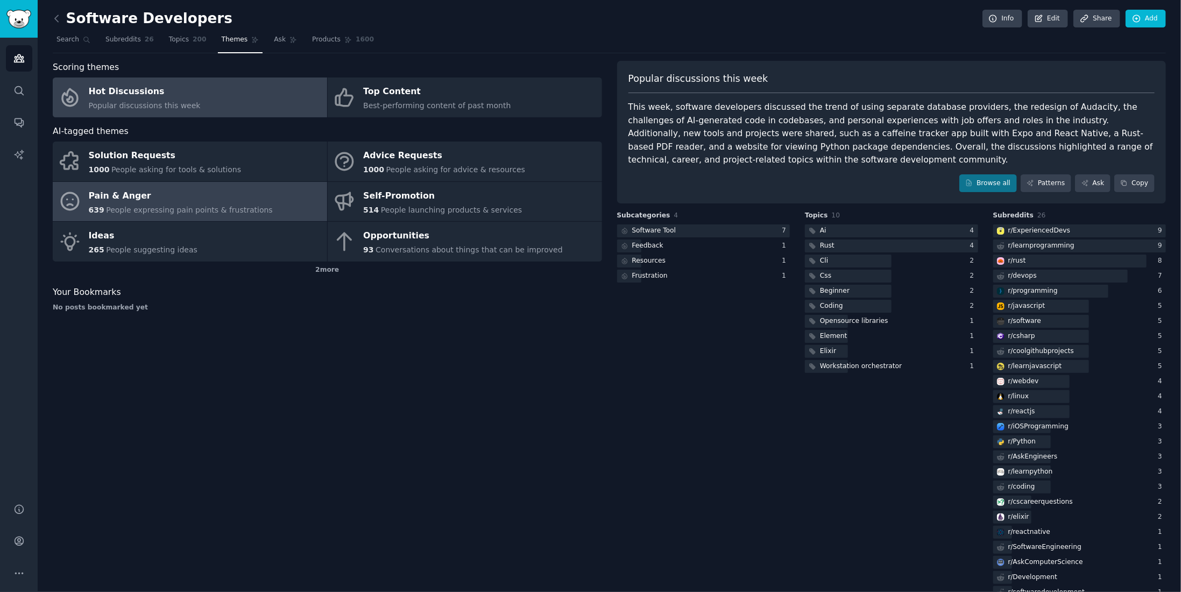
click at [245, 210] on span "People expressing pain points & frustrations" at bounding box center [189, 210] width 167 height 9
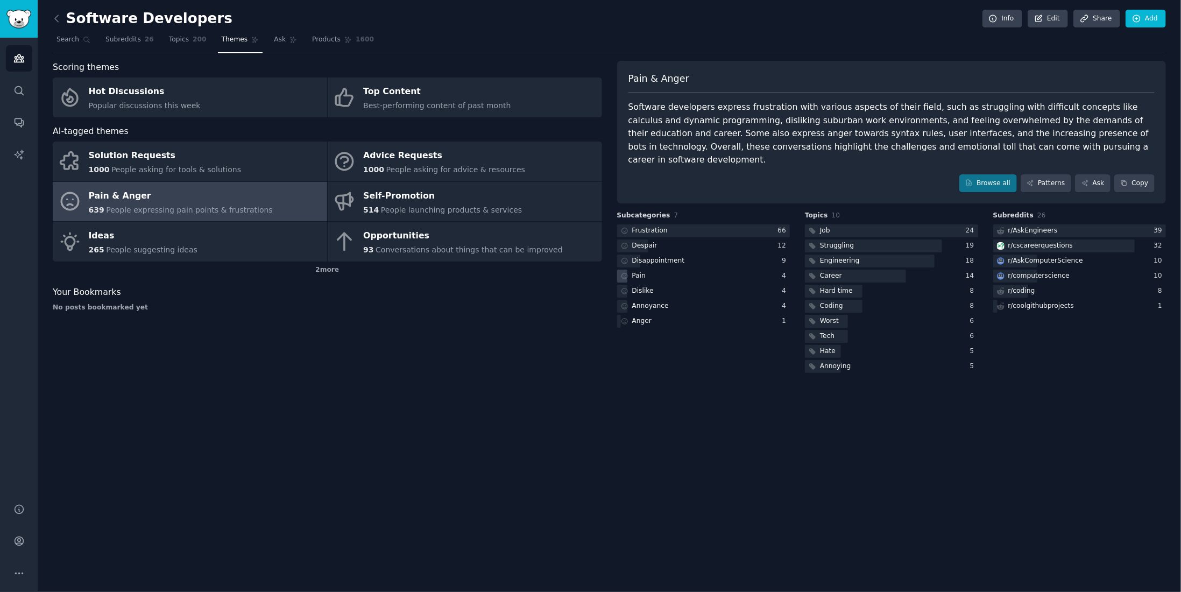
click at [641, 271] on div "Pain" at bounding box center [639, 276] width 14 height 10
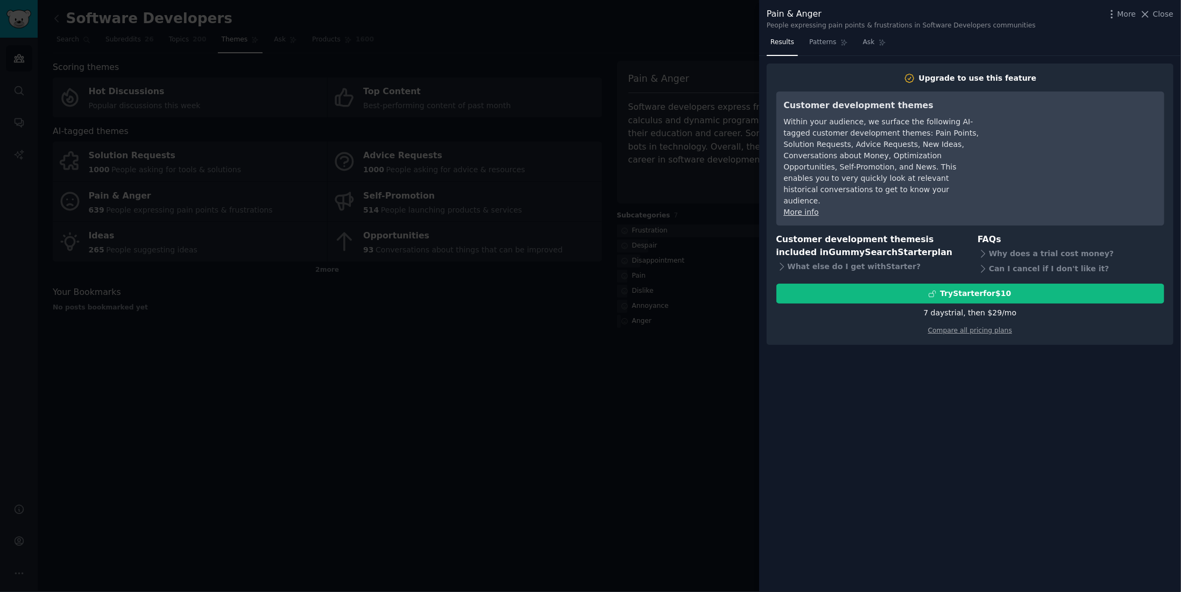
click at [526, 313] on div at bounding box center [590, 296] width 1181 height 592
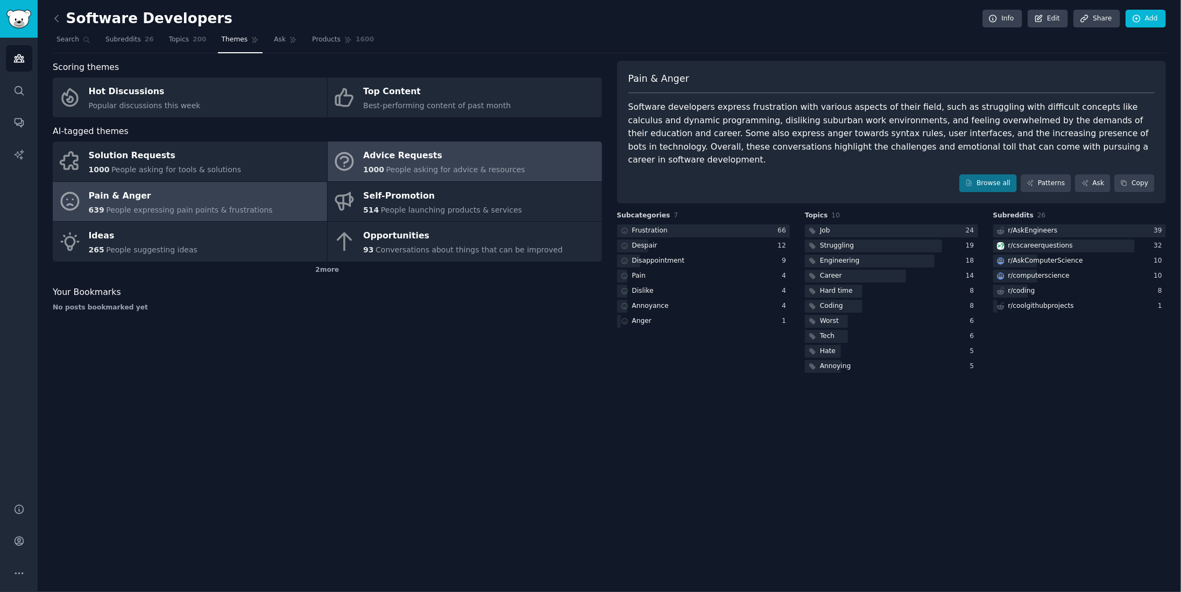
click at [448, 153] on div "Advice Requests" at bounding box center [444, 155] width 162 height 17
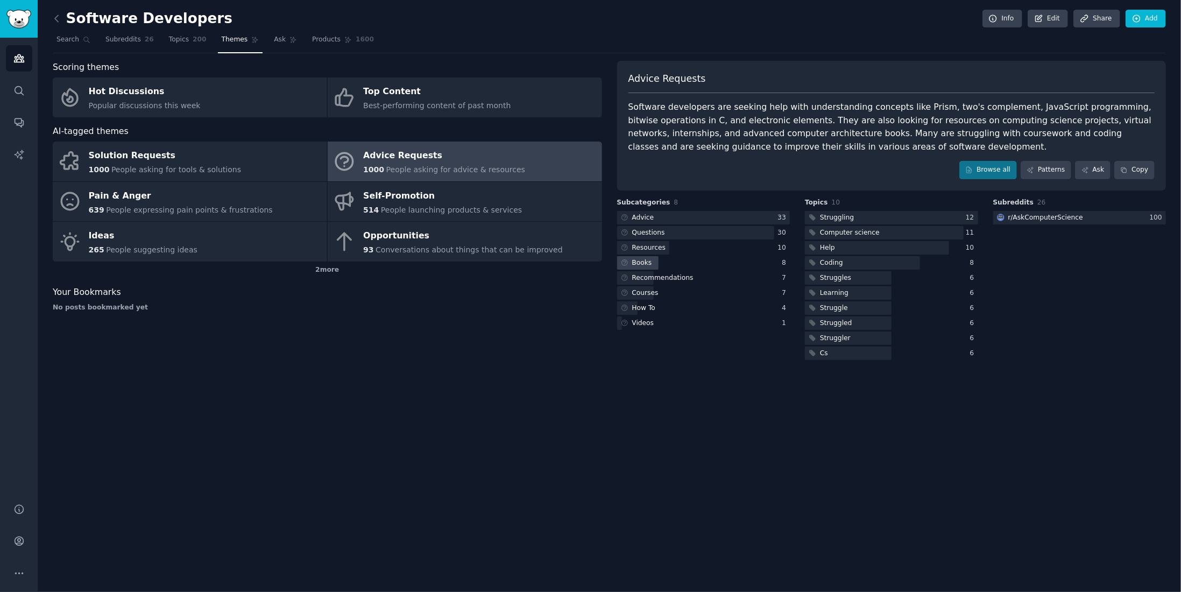
click at [648, 264] on div "Books" at bounding box center [642, 263] width 20 height 10
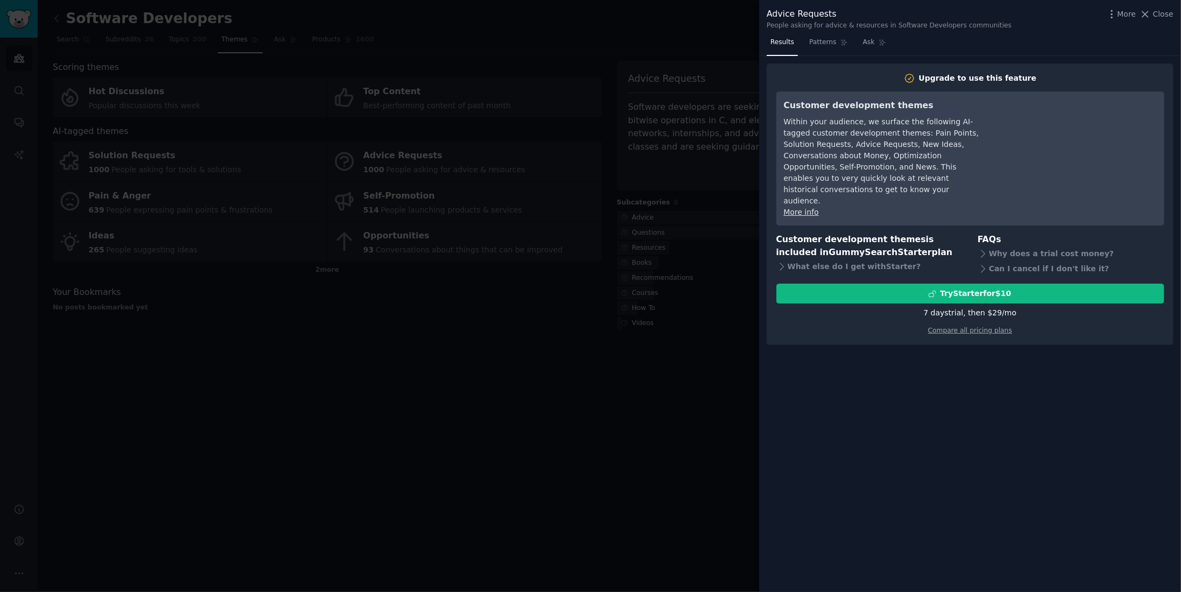
click at [498, 313] on div at bounding box center [590, 296] width 1181 height 592
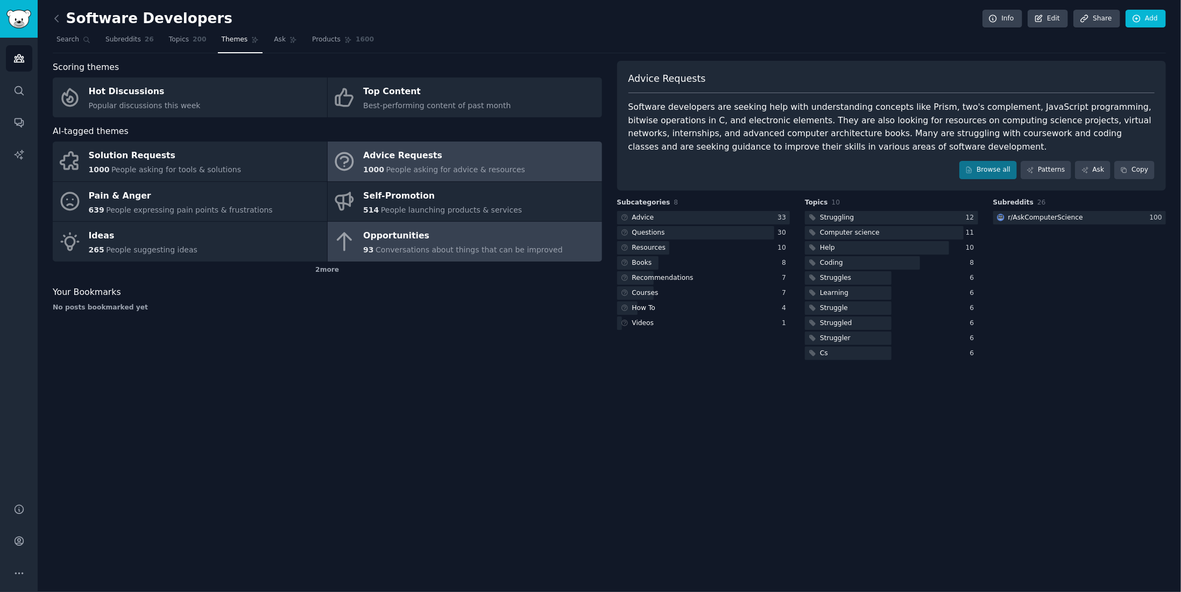
click at [439, 248] on span "Conversations about things that can be improved" at bounding box center [469, 249] width 187 height 9
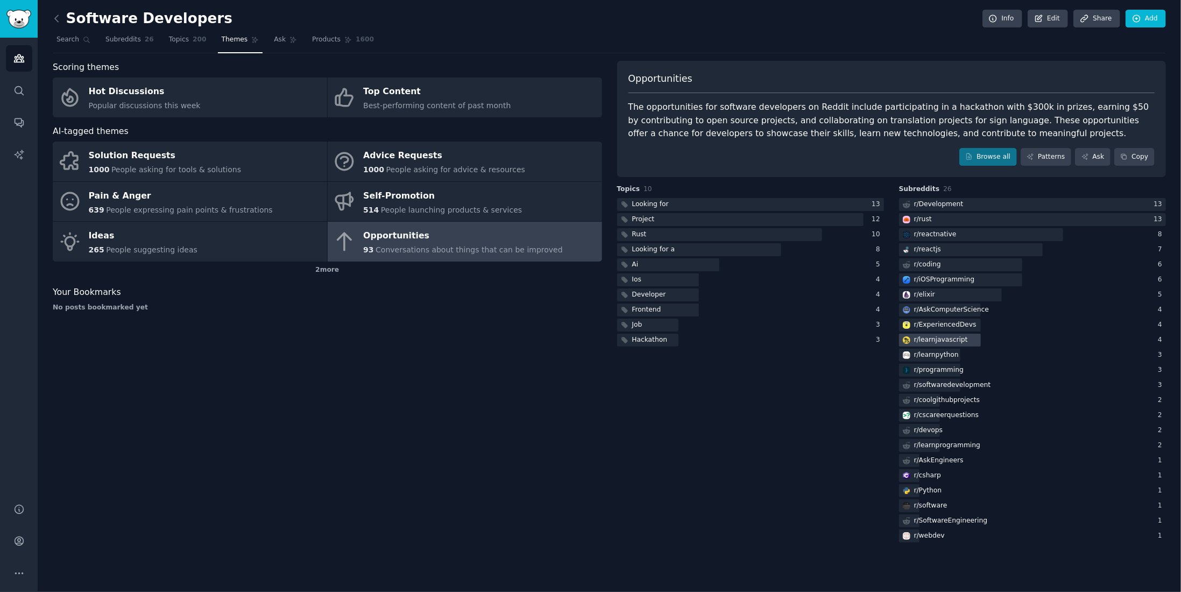
click at [922, 338] on div "r/ learnjavascript" at bounding box center [941, 340] width 54 height 10
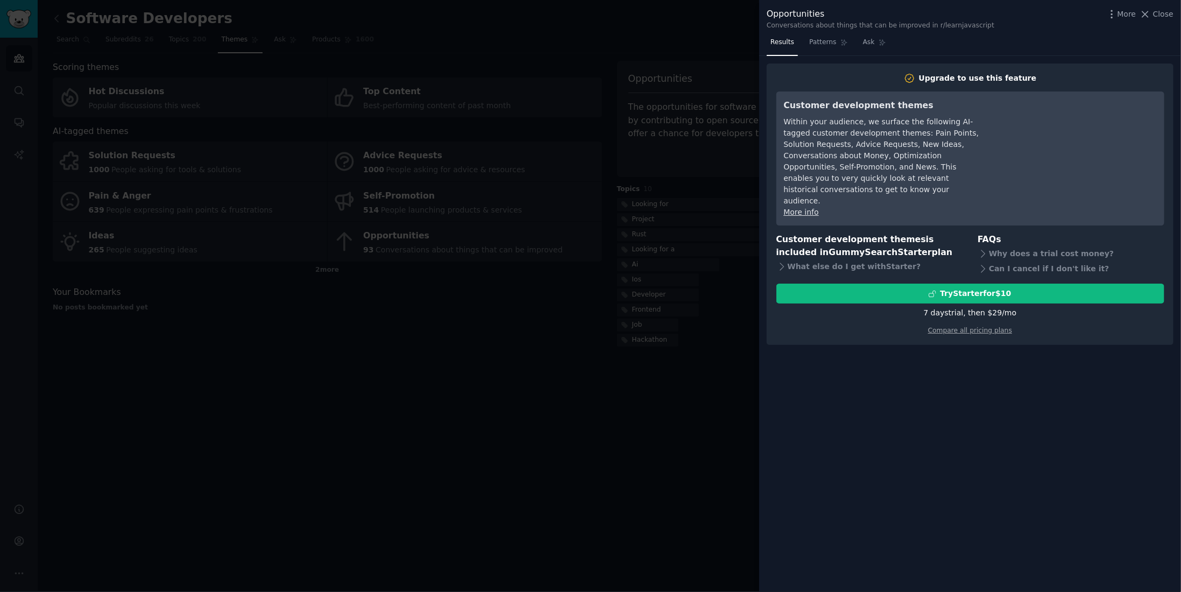
click at [506, 358] on div at bounding box center [590, 296] width 1181 height 592
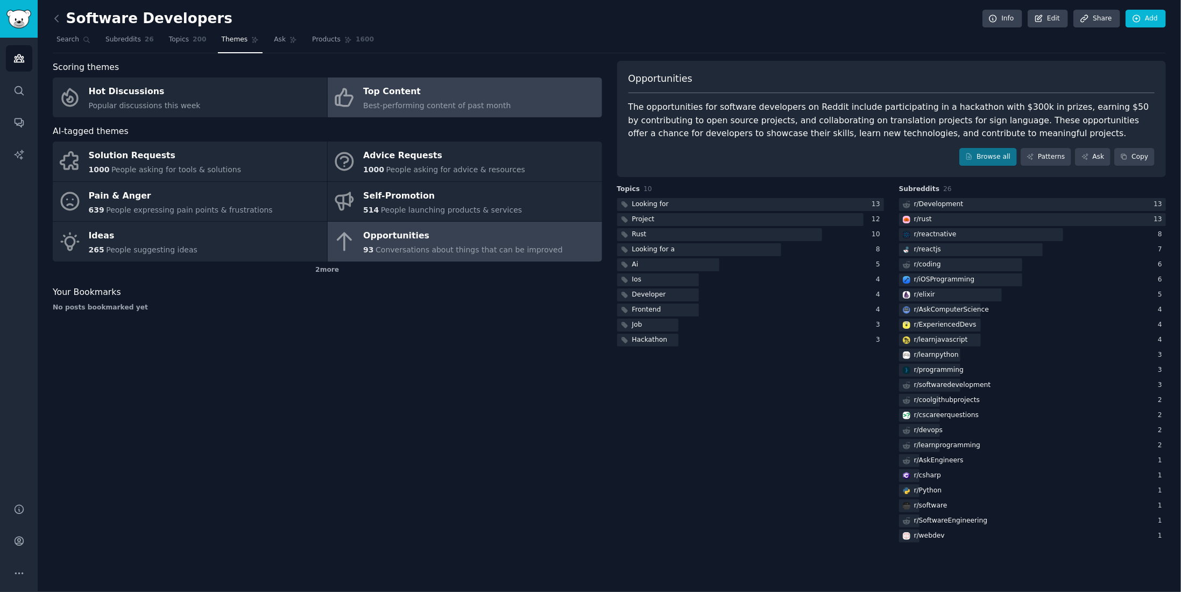
click at [392, 102] on span "Best-performing content of past month" at bounding box center [436, 105] width 147 height 9
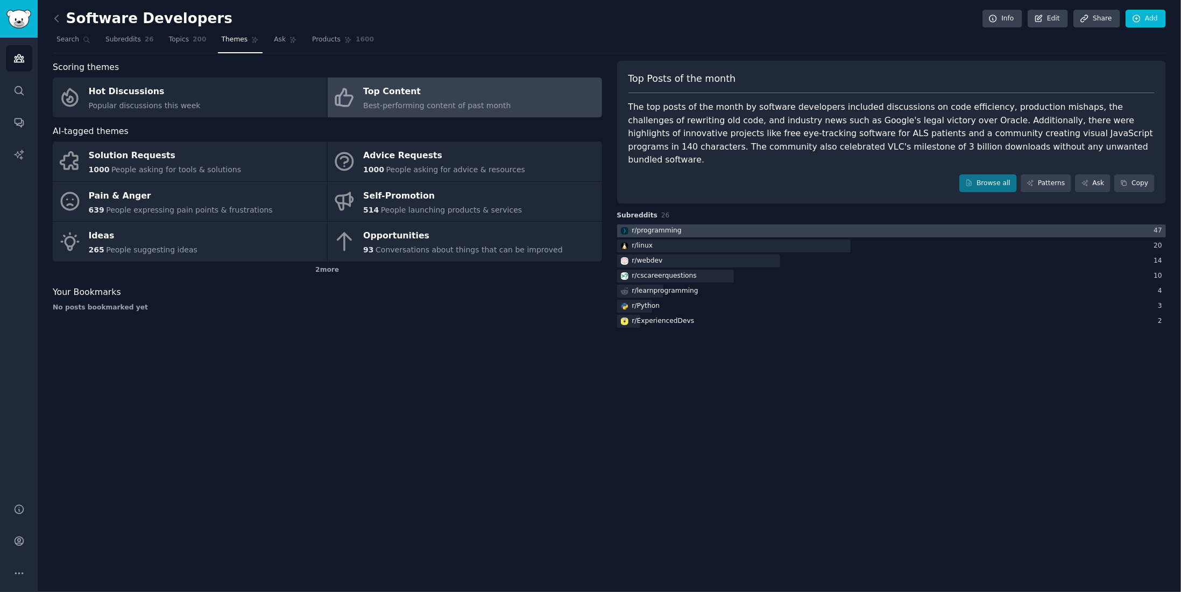
click at [689, 224] on div at bounding box center [891, 230] width 549 height 13
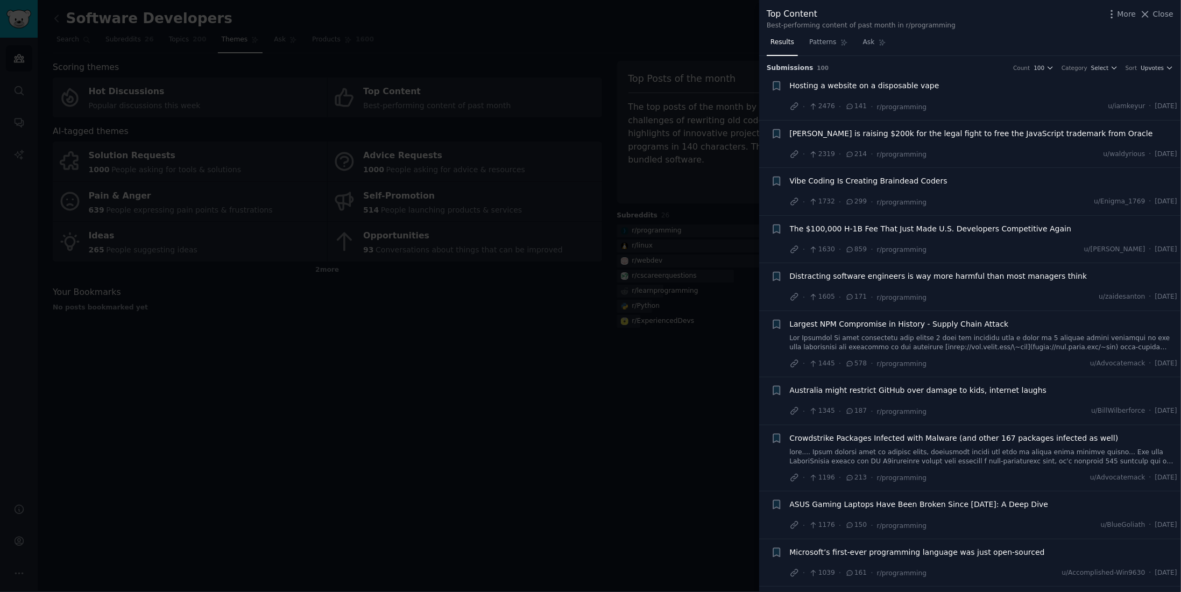
click at [503, 142] on div at bounding box center [590, 296] width 1181 height 592
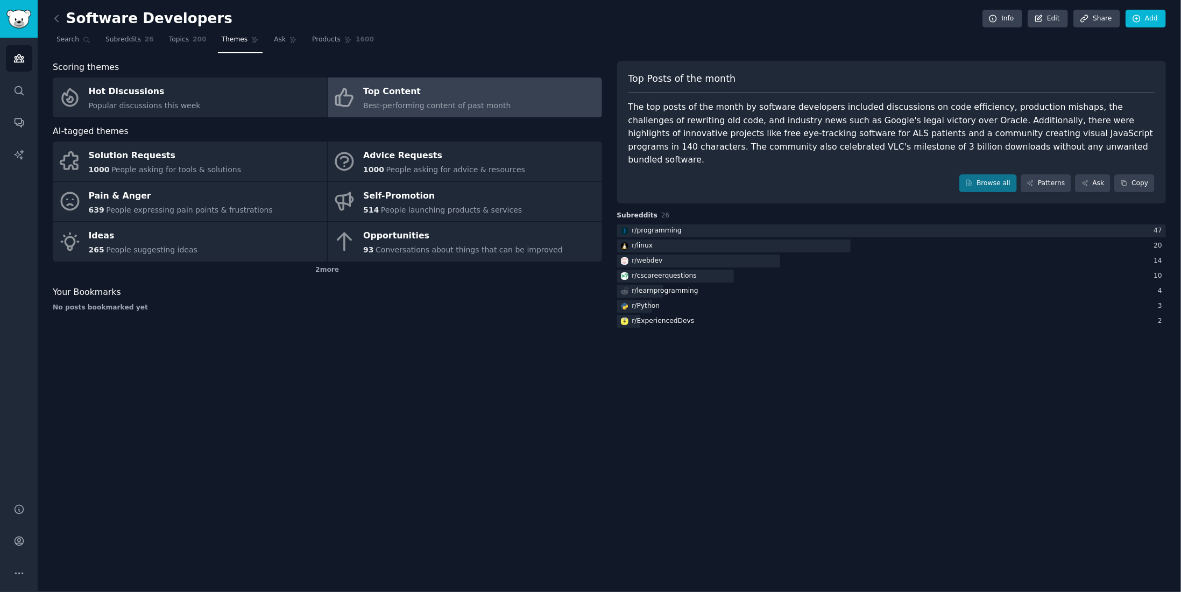
click at [463, 103] on span "Best-performing content of past month" at bounding box center [436, 105] width 147 height 9
click at [1042, 174] on link "Patterns" at bounding box center [1046, 183] width 51 height 18
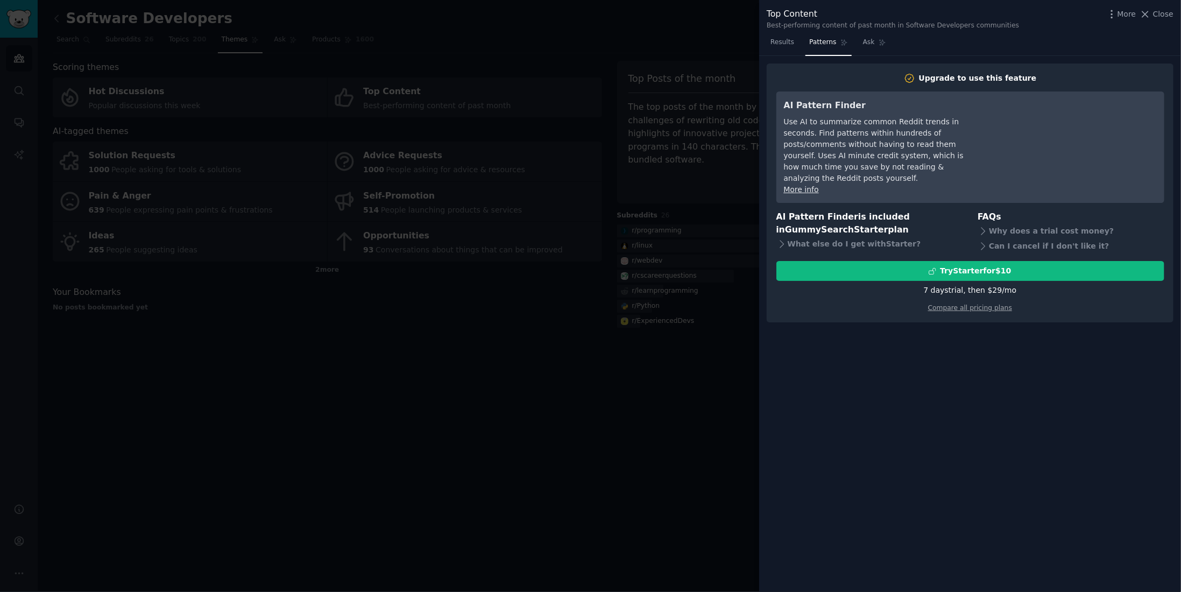
click at [587, 234] on div at bounding box center [590, 296] width 1181 height 592
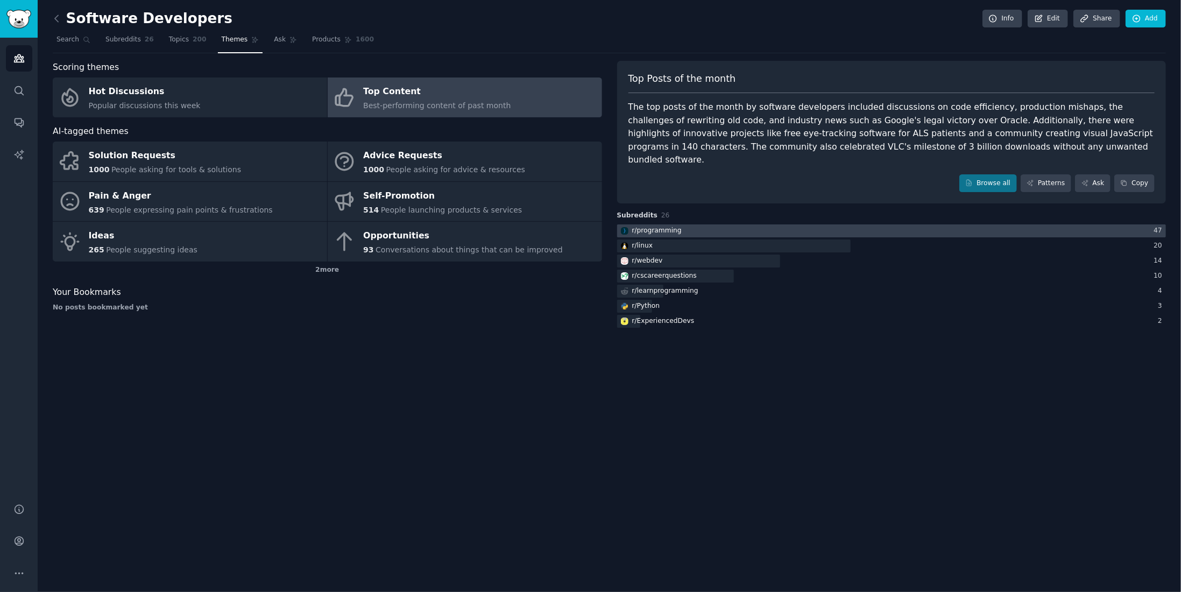
click at [770, 224] on div at bounding box center [891, 230] width 549 height 13
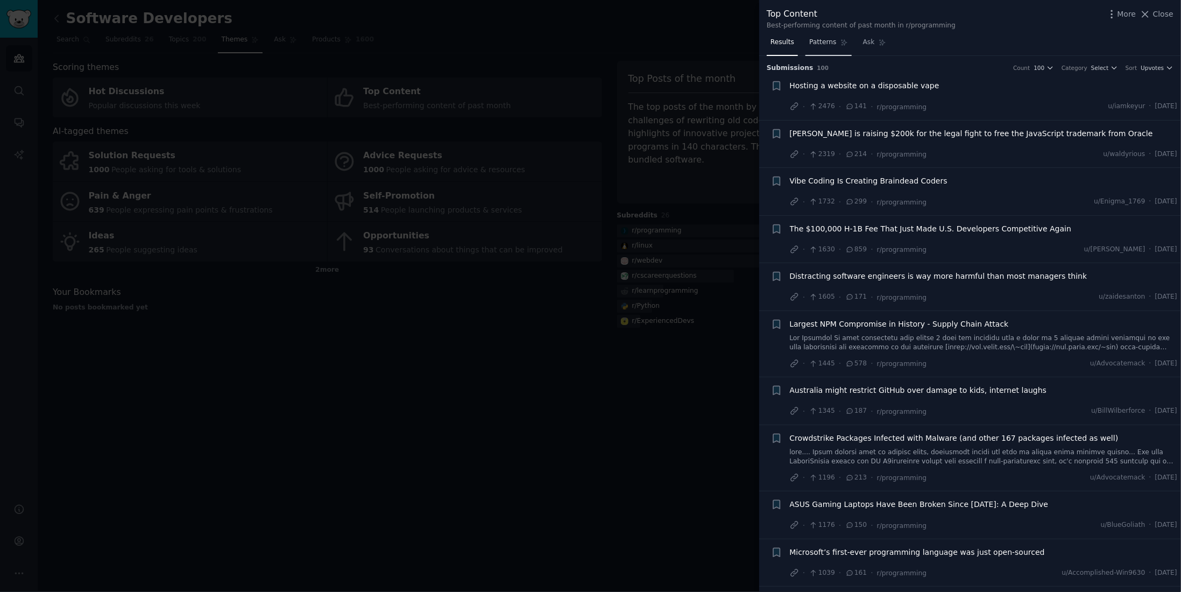
click at [825, 40] on span "Patterns" at bounding box center [822, 43] width 27 height 10
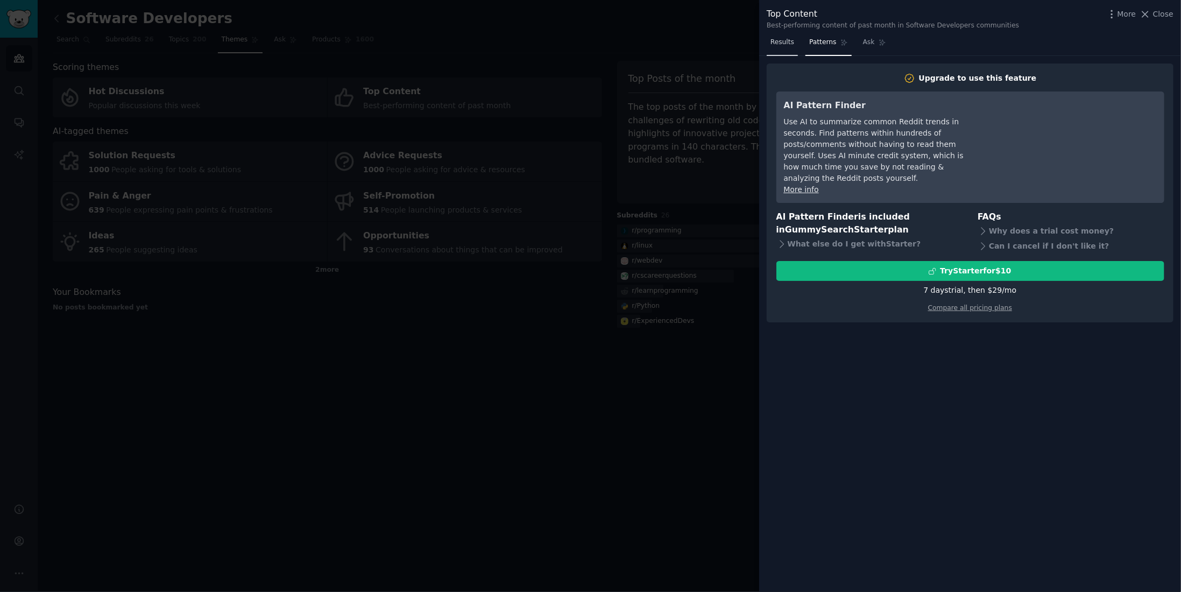
click at [791, 47] on link "Results" at bounding box center [782, 45] width 31 height 22
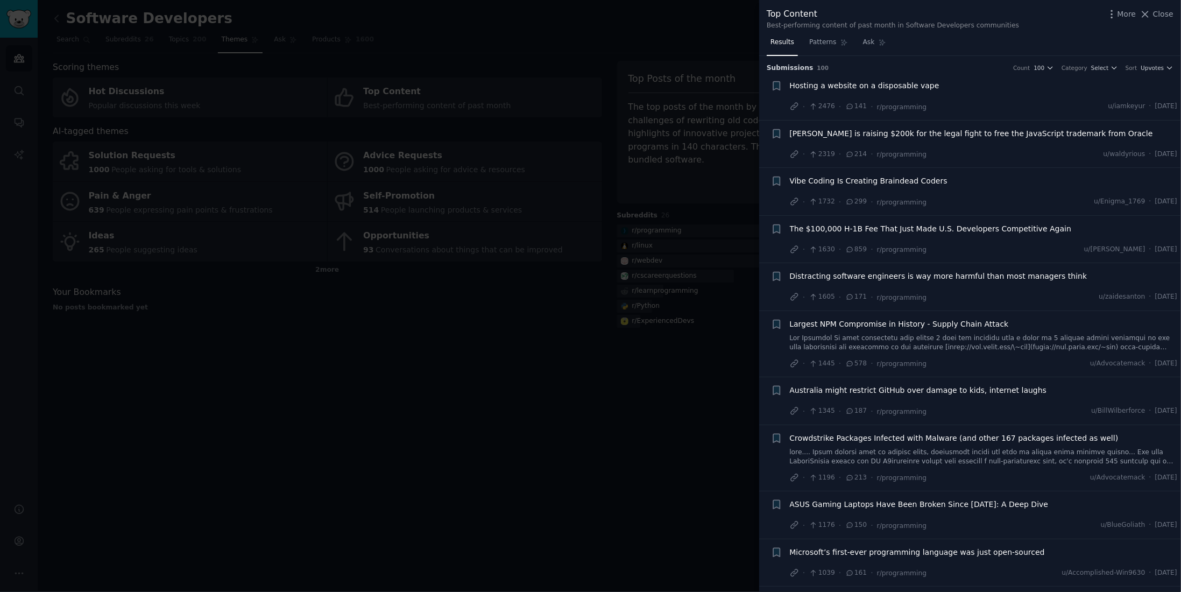
click at [435, 44] on div at bounding box center [590, 296] width 1181 height 592
